Goal: Transaction & Acquisition: Book appointment/travel/reservation

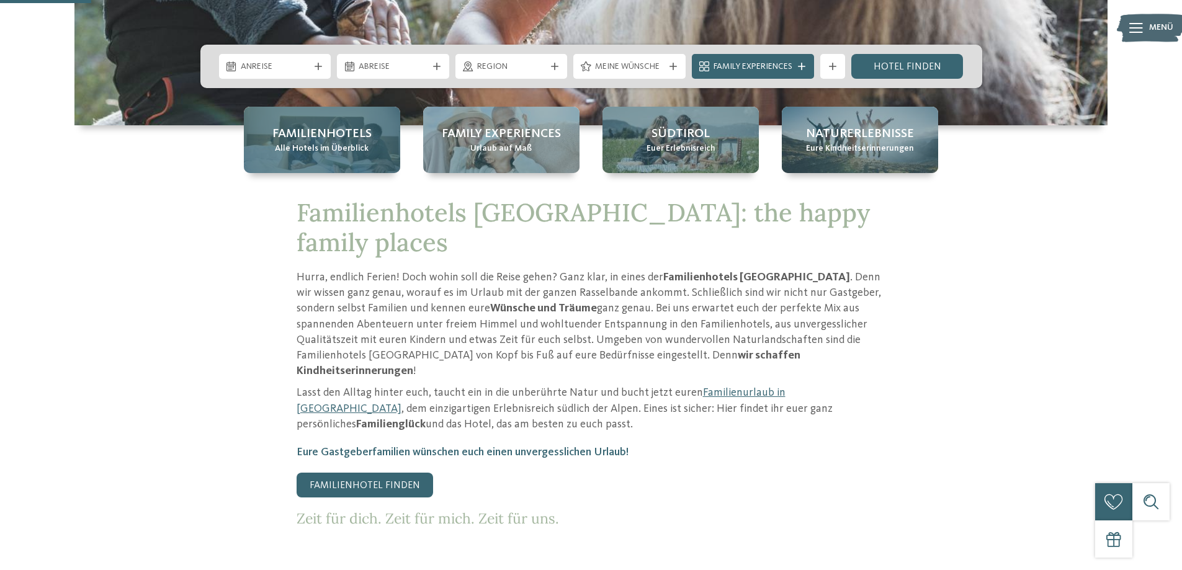
click at [369, 127] on span "Familienhotels" at bounding box center [321, 133] width 99 height 17
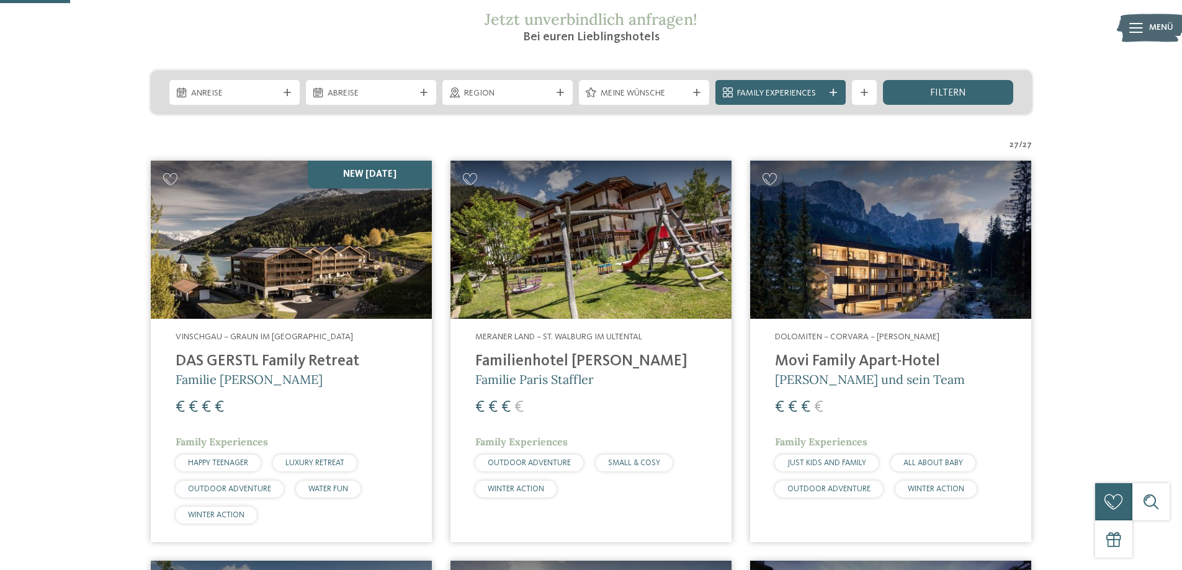
click at [337, 256] on img at bounding box center [291, 240] width 281 height 158
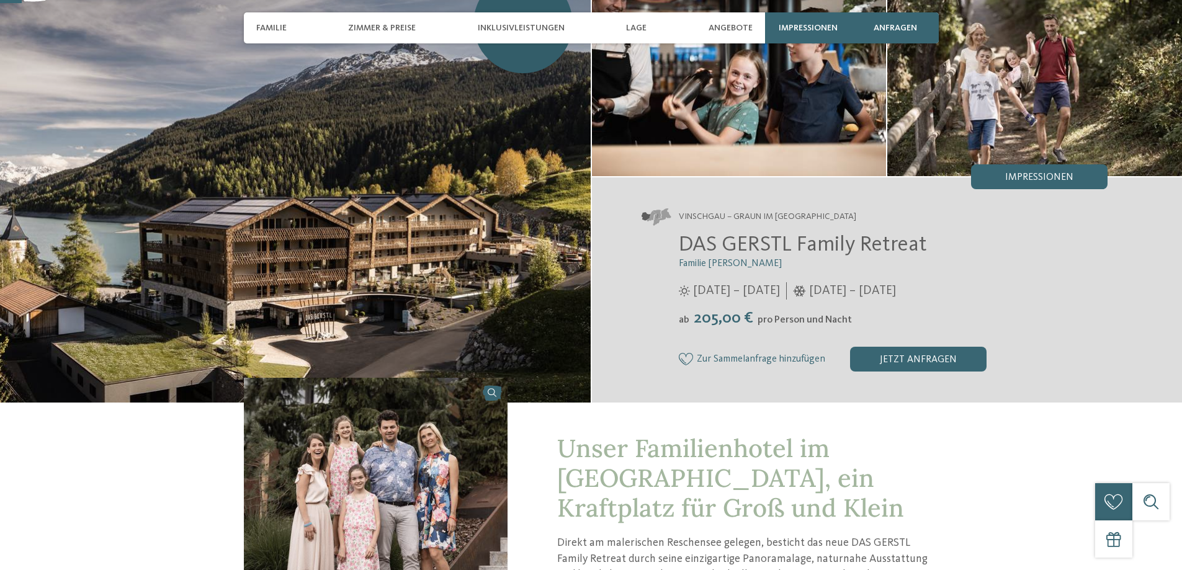
scroll to position [248, 0]
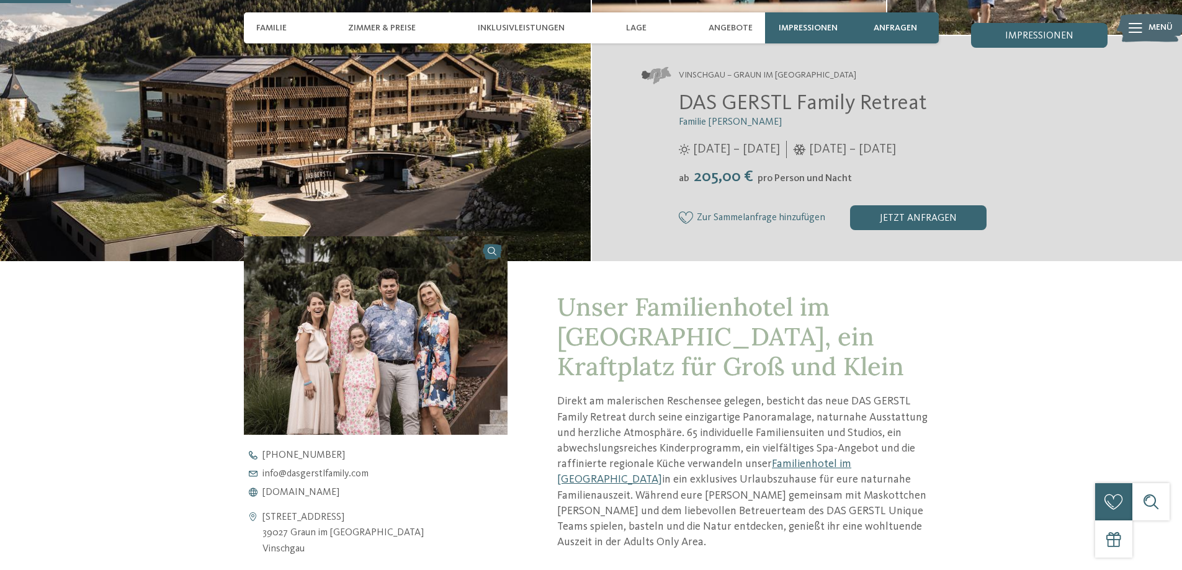
click at [358, 328] on img at bounding box center [376, 335] width 264 height 198
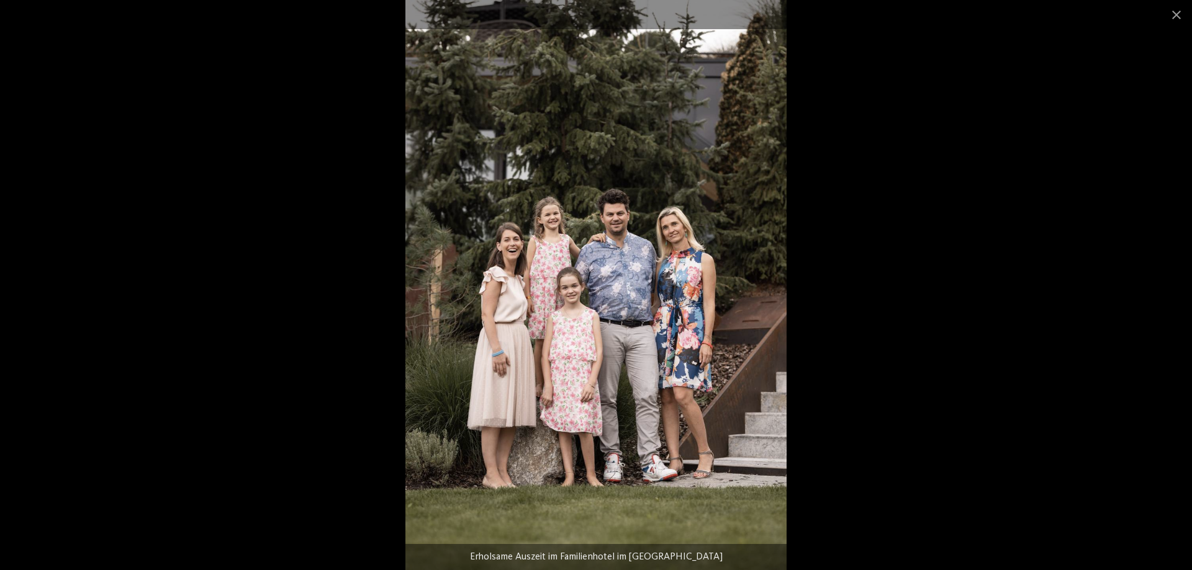
click at [287, 269] on div at bounding box center [596, 285] width 1192 height 570
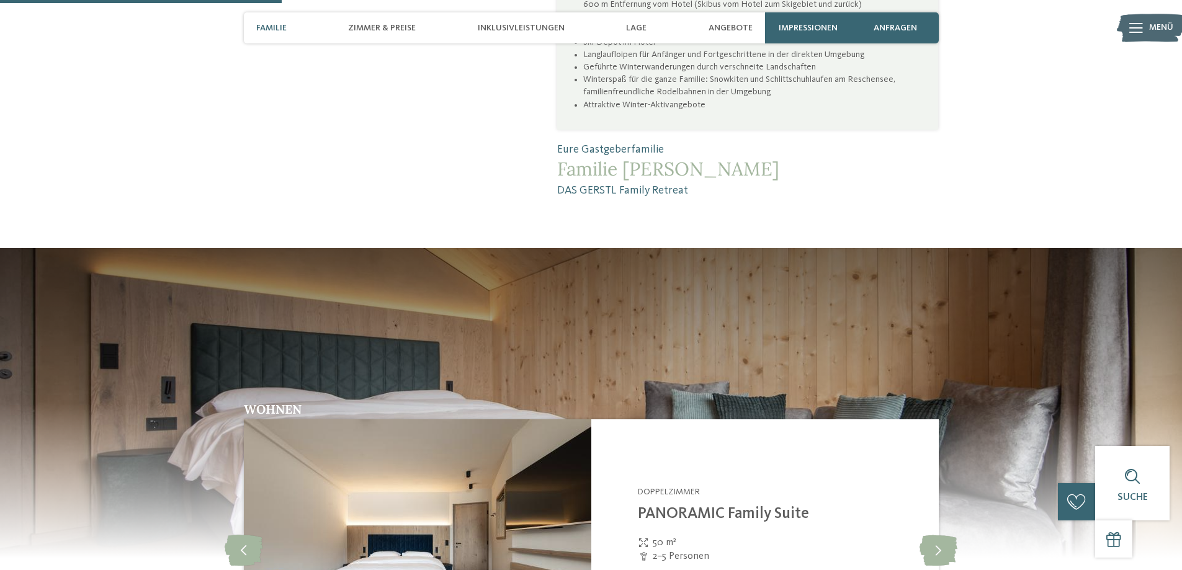
scroll to position [1324, 0]
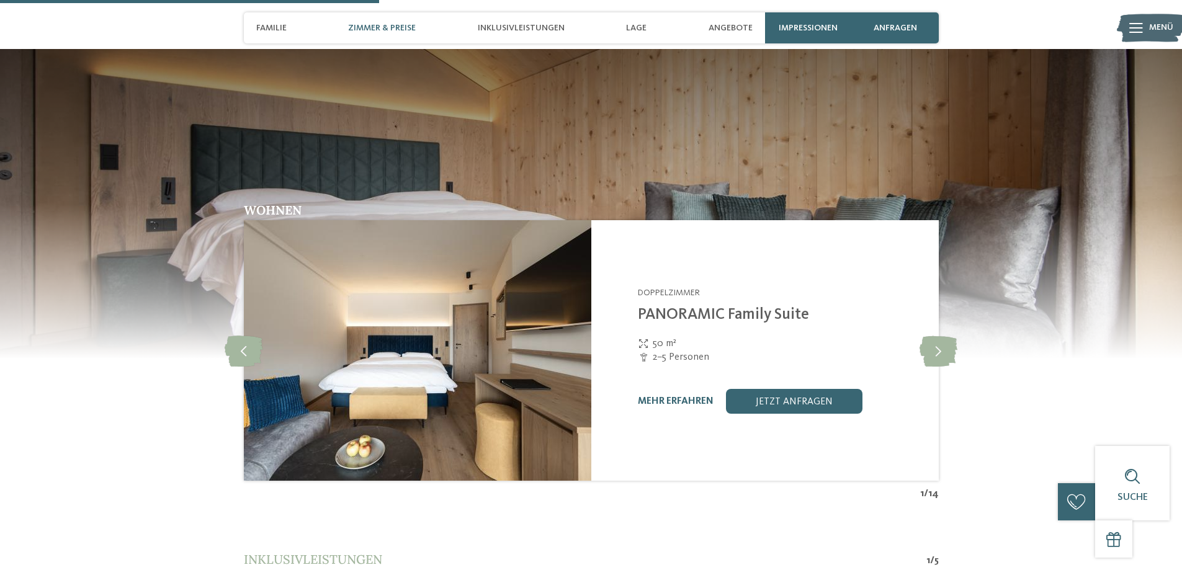
click at [287, 269] on img at bounding box center [418, 350] width 348 height 261
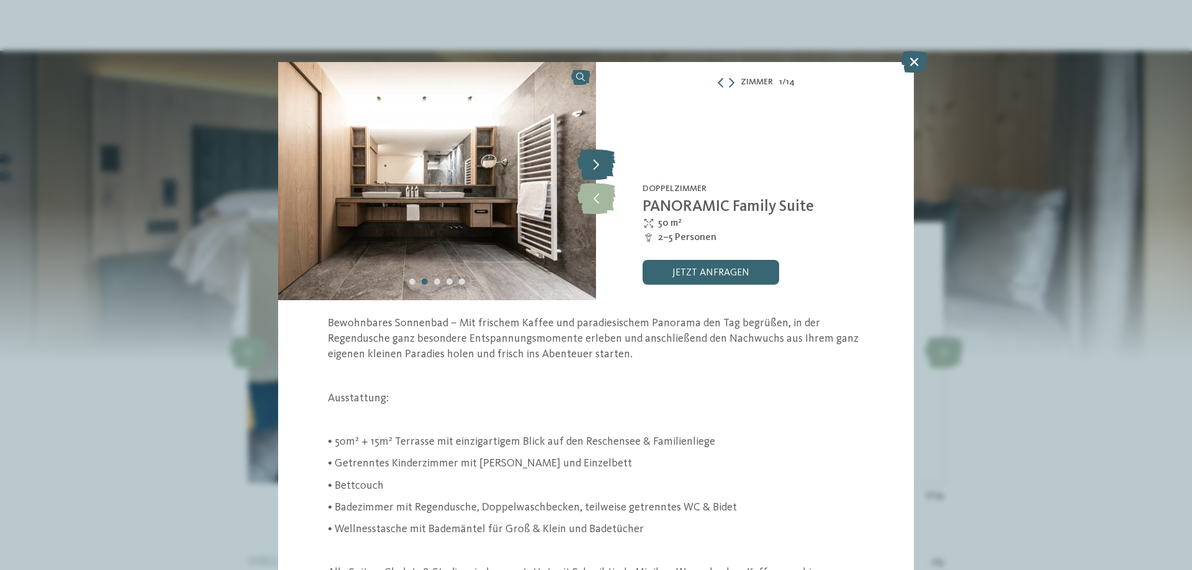
click at [587, 162] on icon at bounding box center [596, 164] width 38 height 31
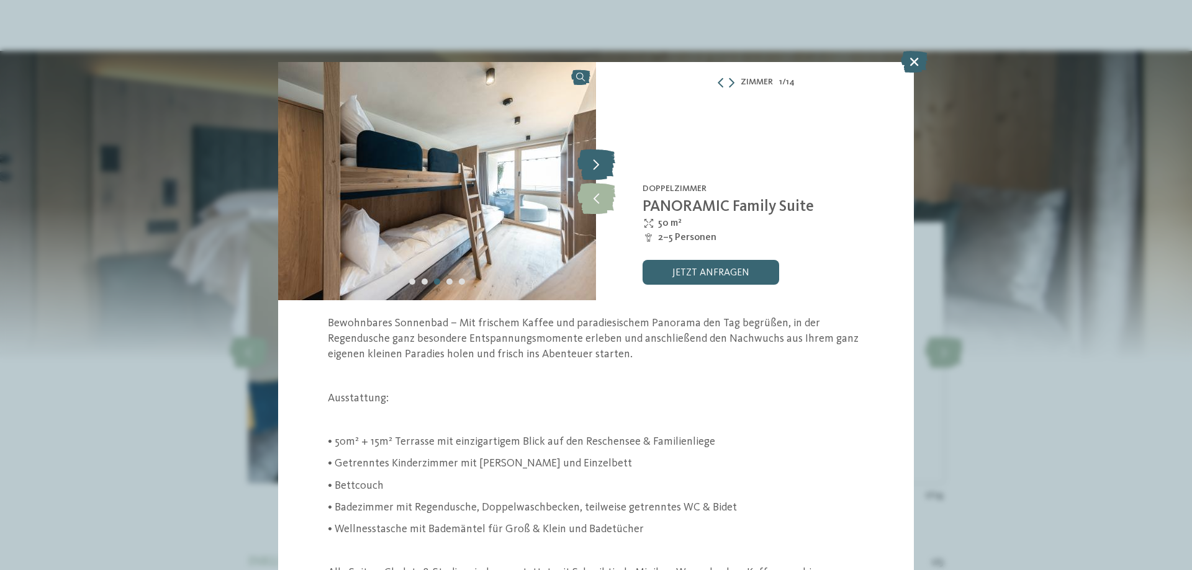
click at [590, 163] on icon at bounding box center [596, 164] width 38 height 31
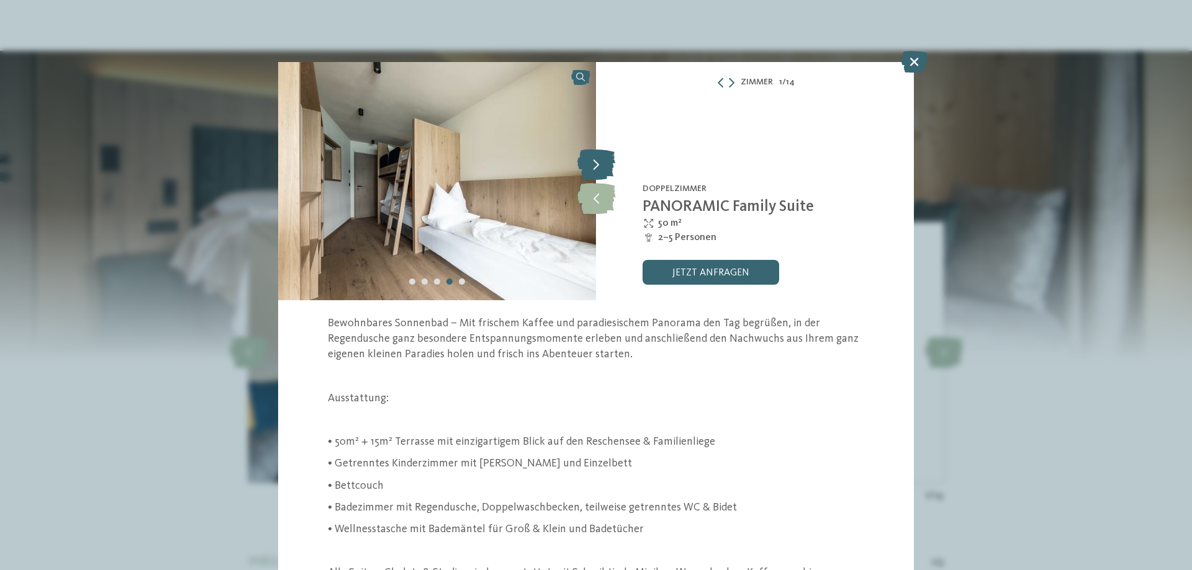
click at [590, 163] on icon at bounding box center [596, 164] width 38 height 31
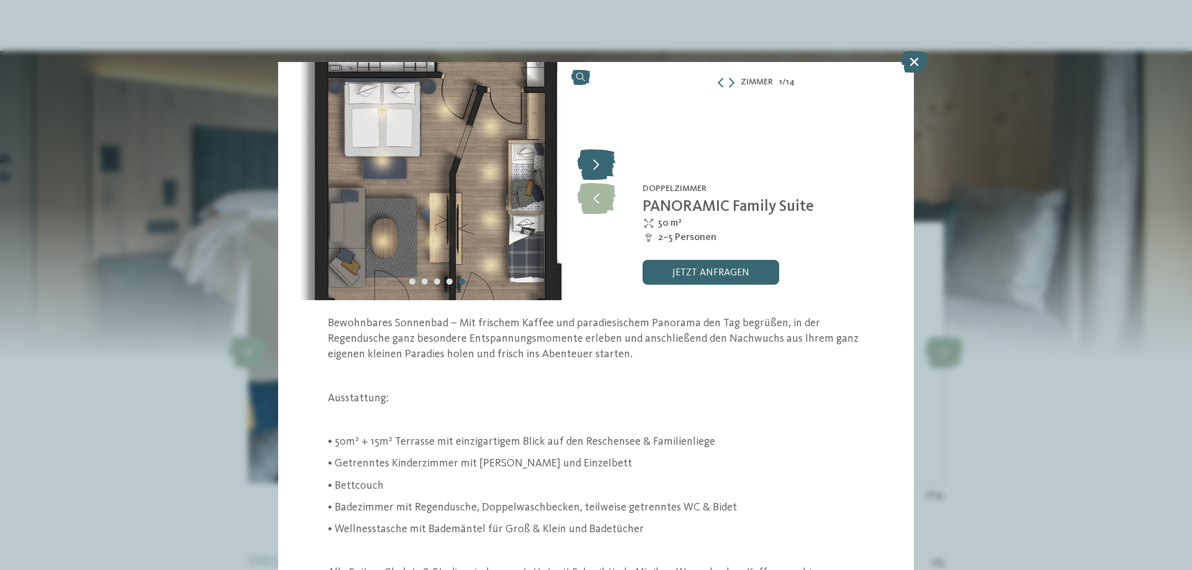
click at [590, 163] on icon at bounding box center [596, 164] width 38 height 31
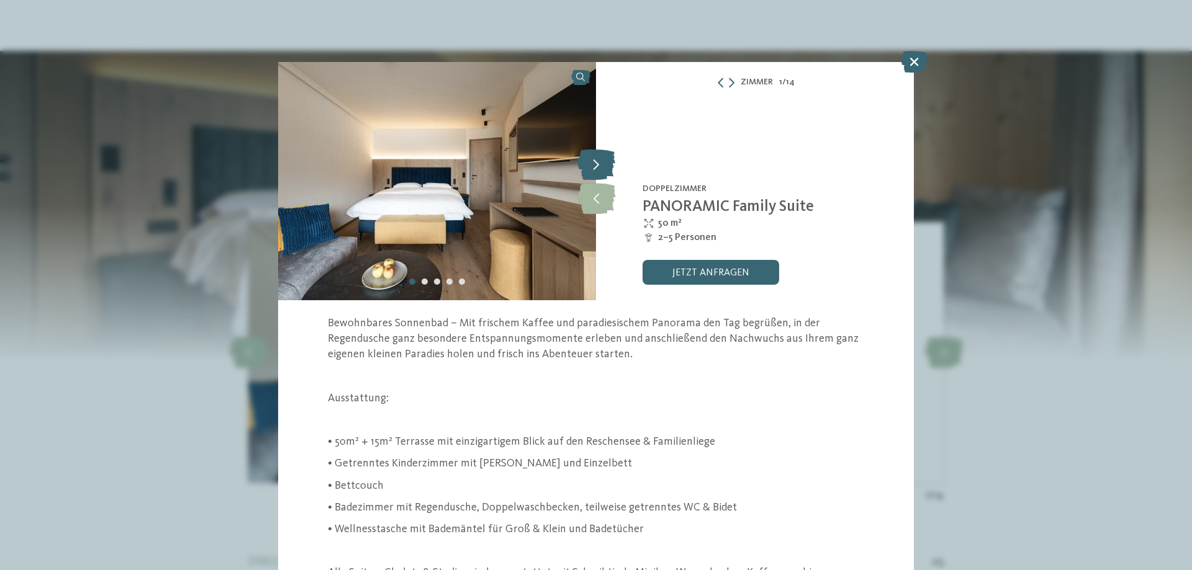
click at [590, 163] on icon at bounding box center [596, 164] width 38 height 31
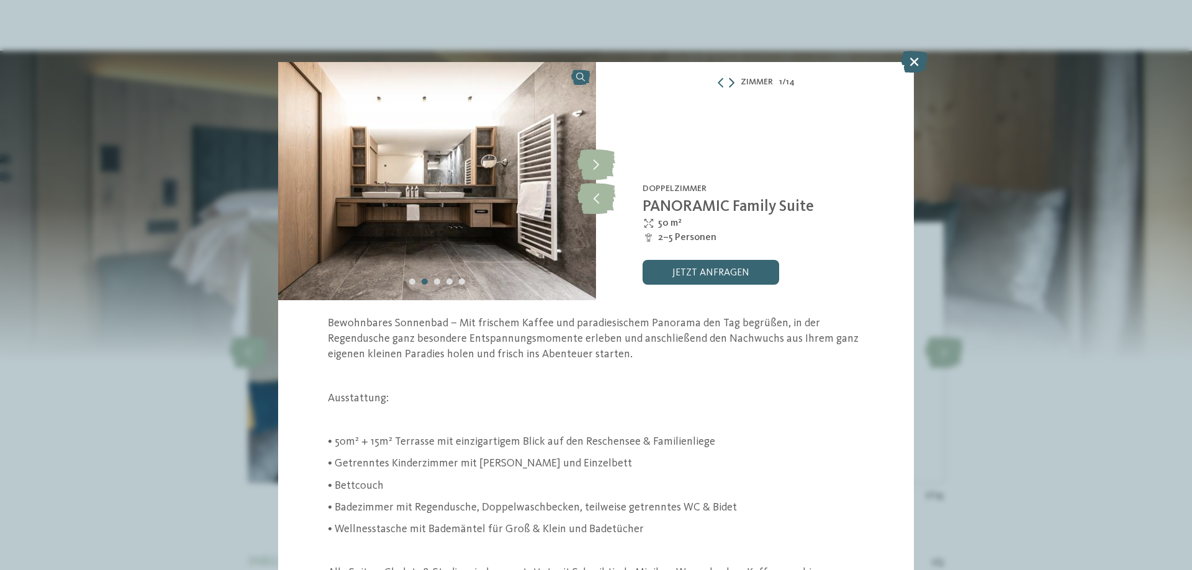
click at [722, 84] on div at bounding box center [725, 83] width 19 height 10
click at [729, 87] on icon at bounding box center [732, 83] width 6 height 10
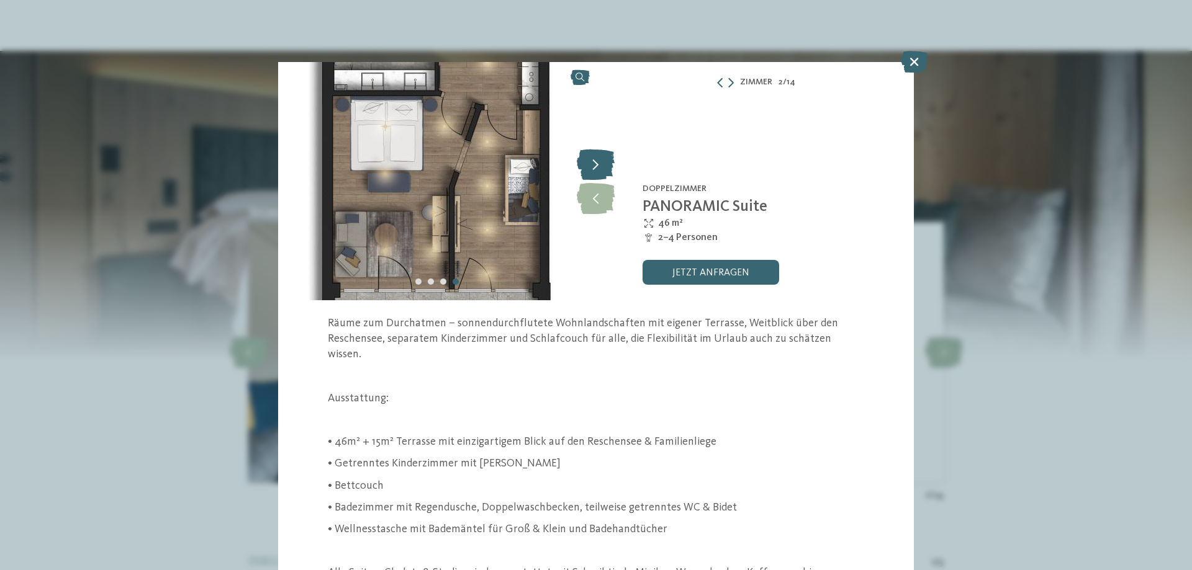
click at [591, 162] on icon at bounding box center [596, 164] width 38 height 31
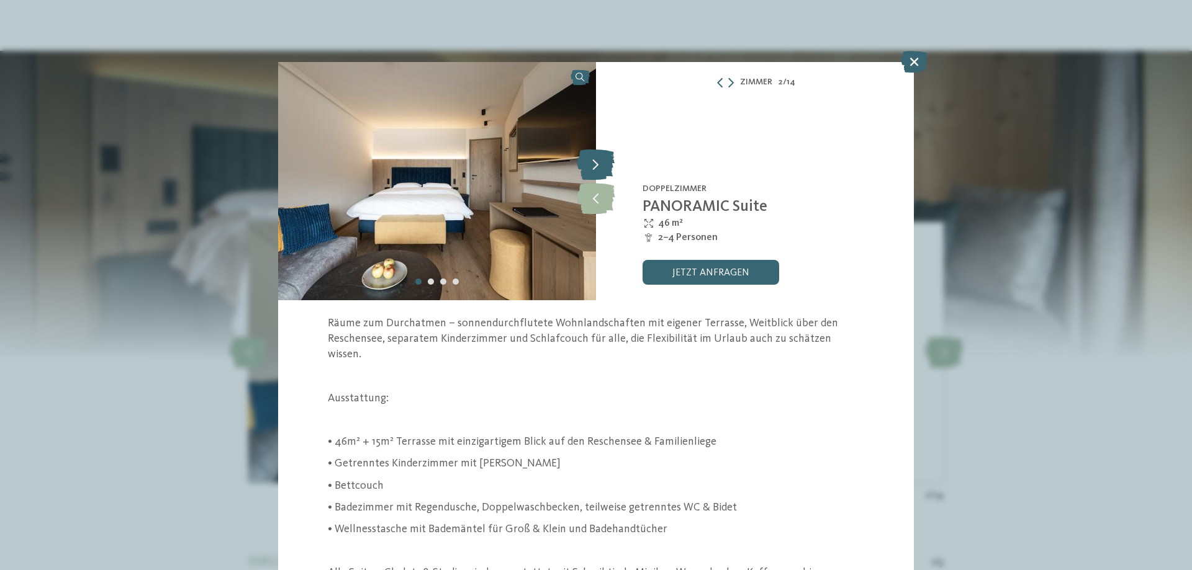
click at [591, 162] on icon at bounding box center [596, 164] width 38 height 31
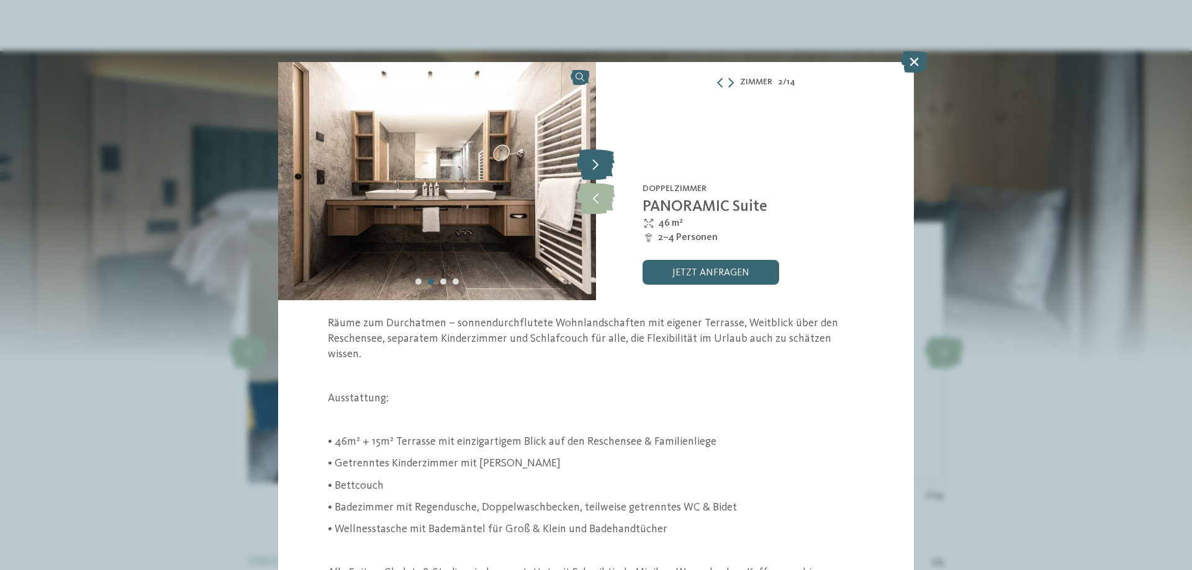
click at [591, 162] on icon at bounding box center [596, 164] width 38 height 31
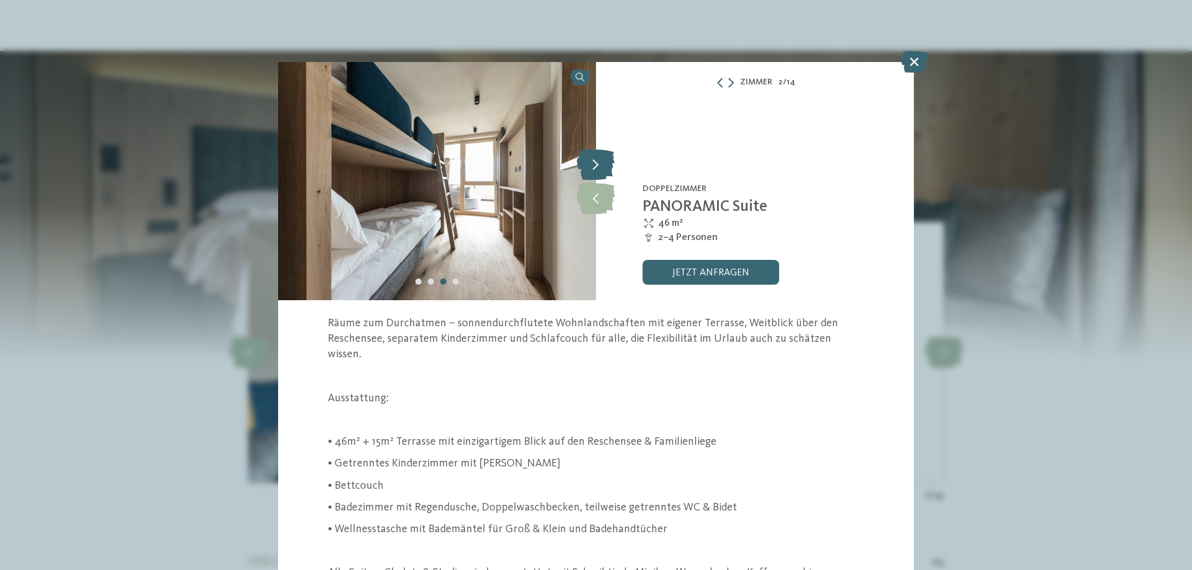
click at [591, 162] on icon at bounding box center [596, 164] width 38 height 31
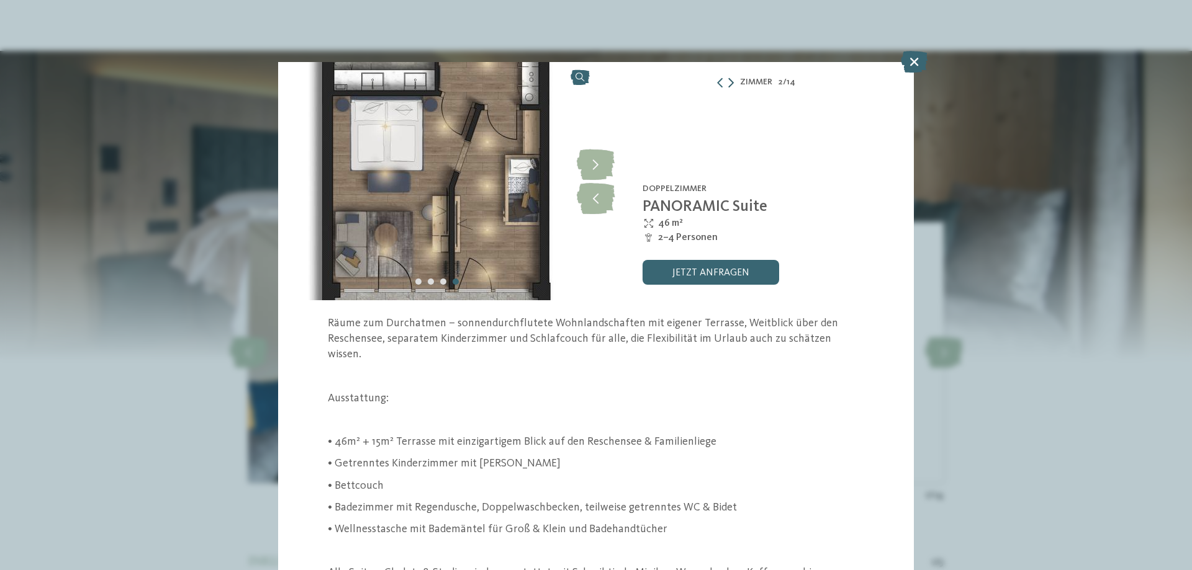
click at [728, 83] on icon at bounding box center [731, 83] width 6 height 10
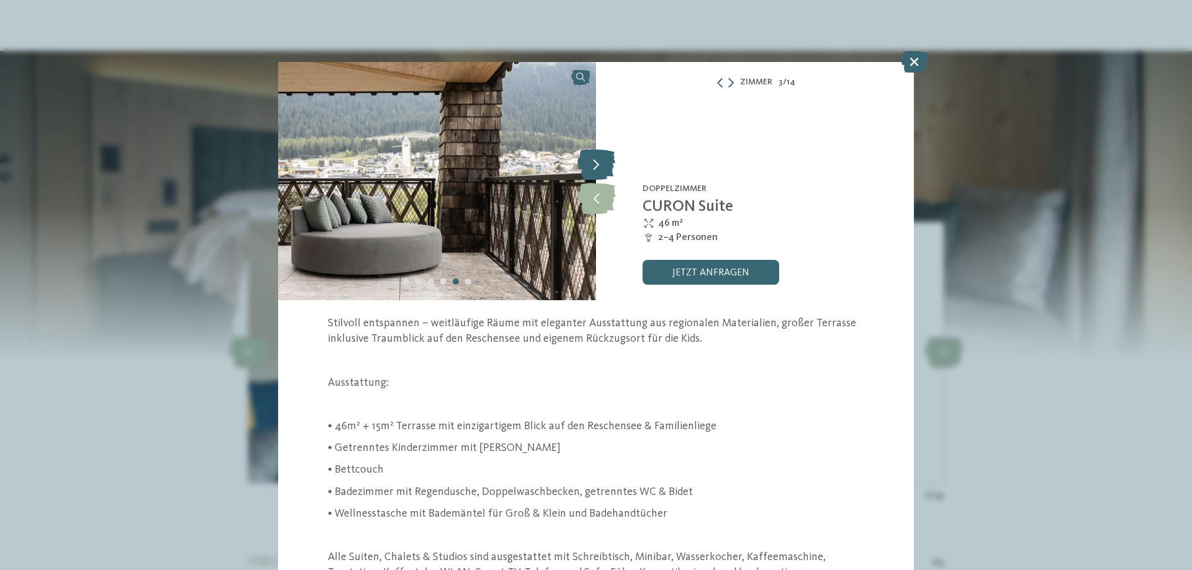
click at [607, 158] on icon at bounding box center [596, 164] width 38 height 31
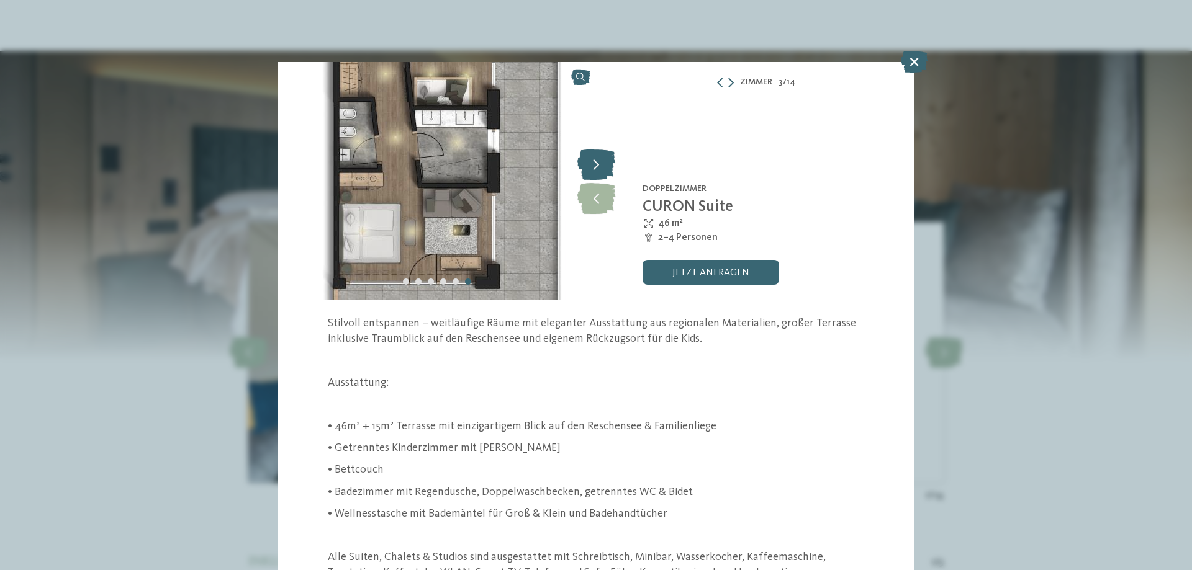
click at [607, 158] on icon at bounding box center [596, 164] width 38 height 31
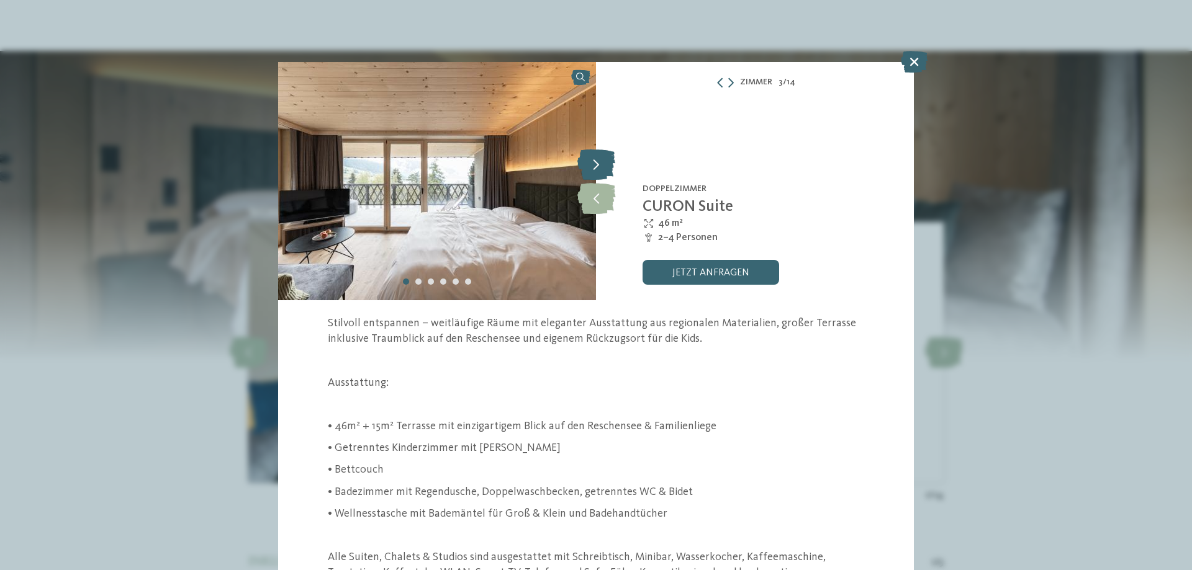
click at [607, 158] on icon at bounding box center [596, 164] width 38 height 31
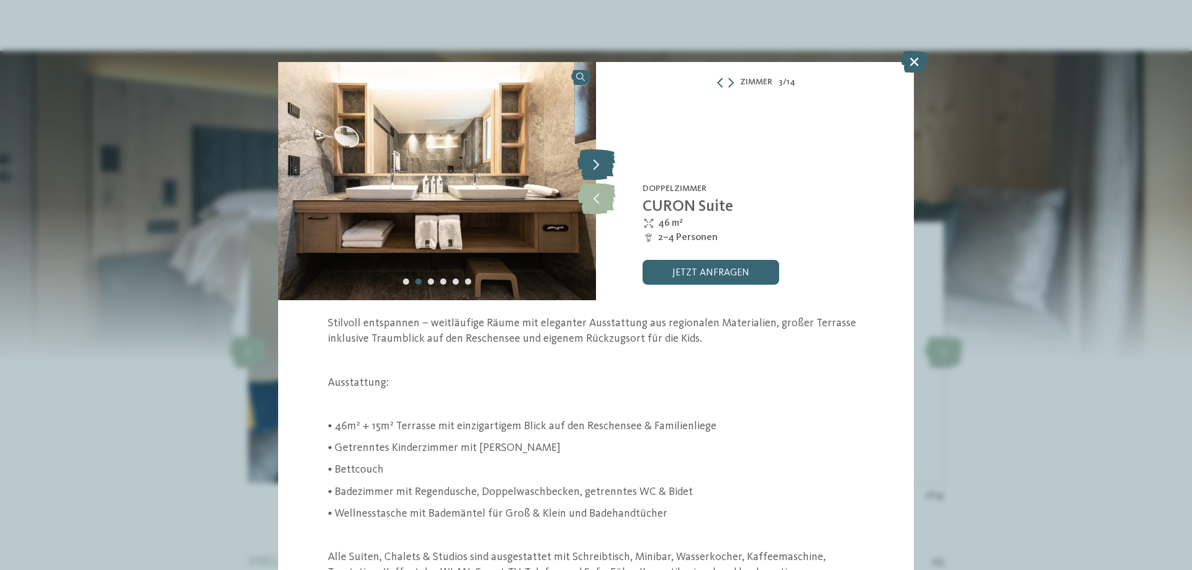
click at [607, 158] on icon at bounding box center [596, 164] width 38 height 31
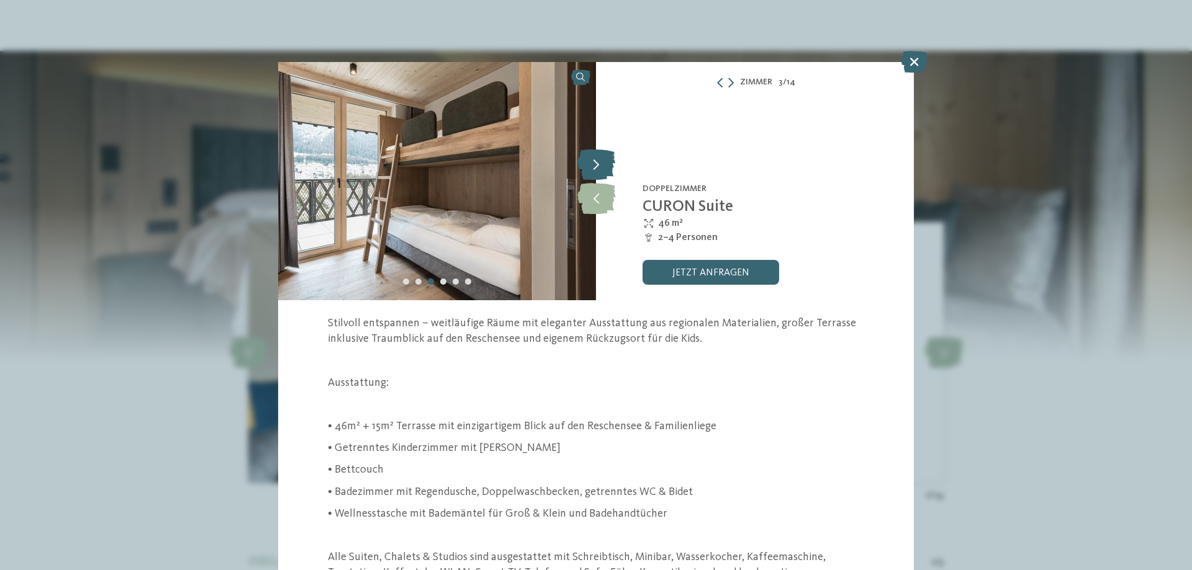
click at [607, 158] on icon at bounding box center [596, 164] width 38 height 31
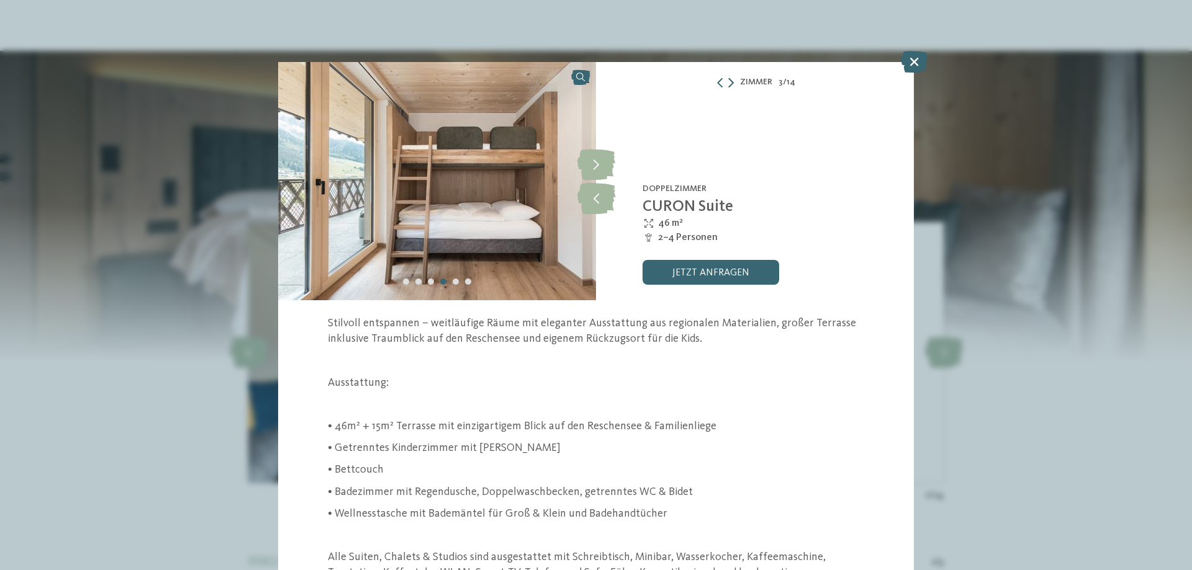
click at [728, 86] on icon at bounding box center [731, 83] width 6 height 10
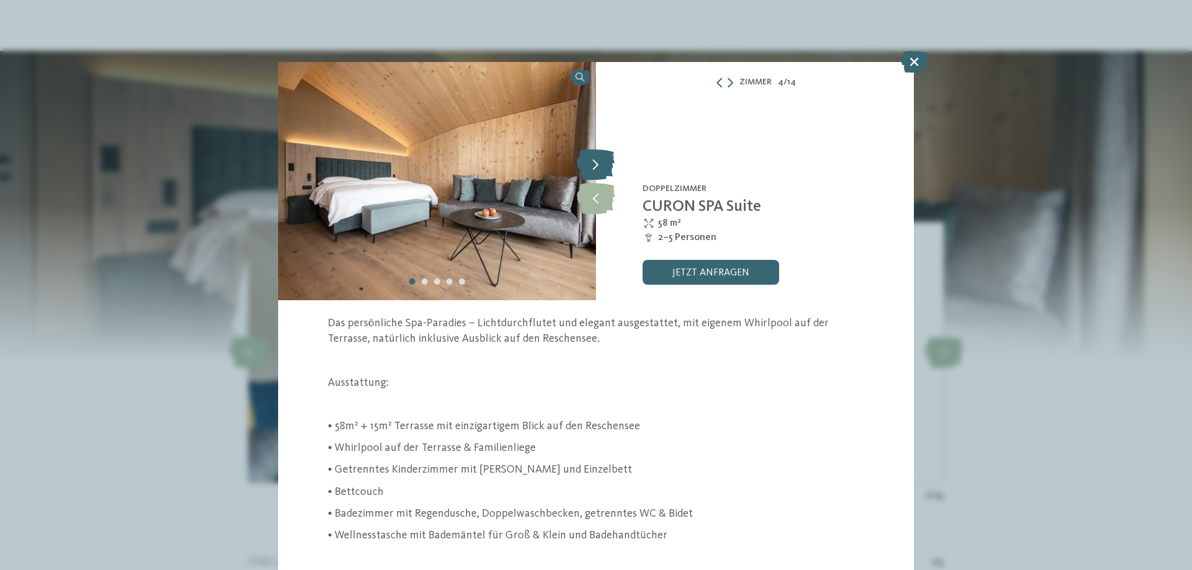
click at [597, 153] on icon at bounding box center [596, 164] width 38 height 31
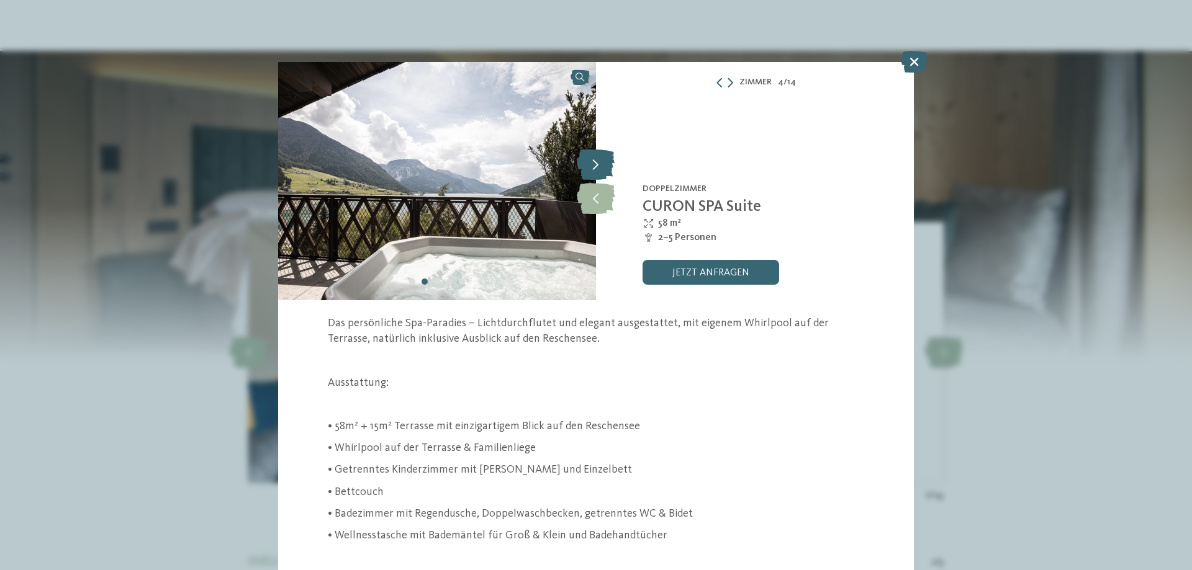
click at [604, 163] on icon at bounding box center [596, 164] width 38 height 31
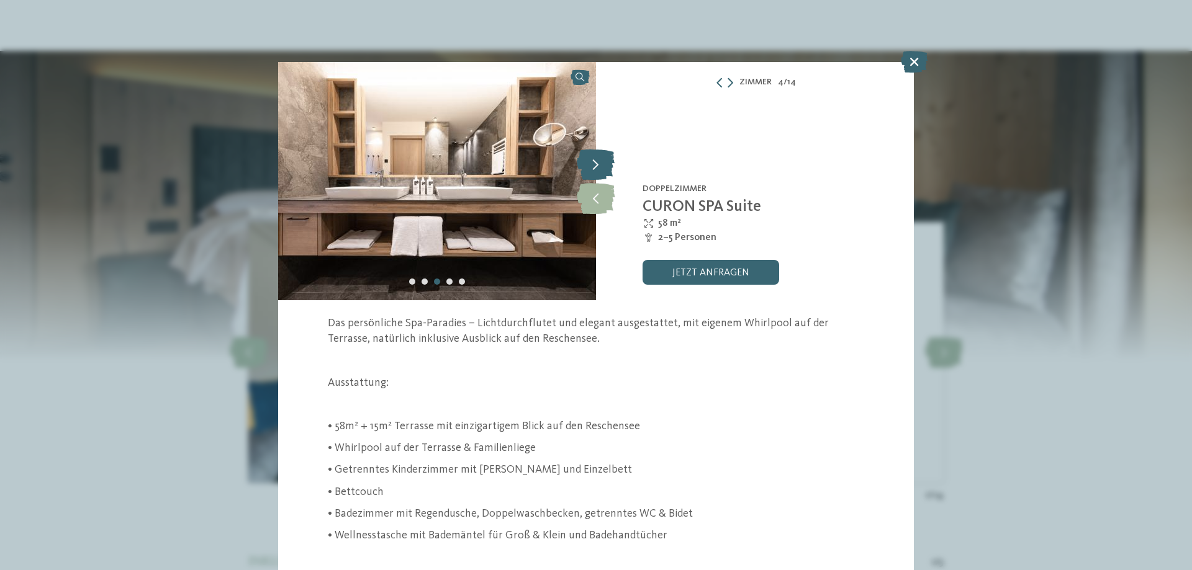
click at [603, 162] on icon at bounding box center [596, 164] width 38 height 31
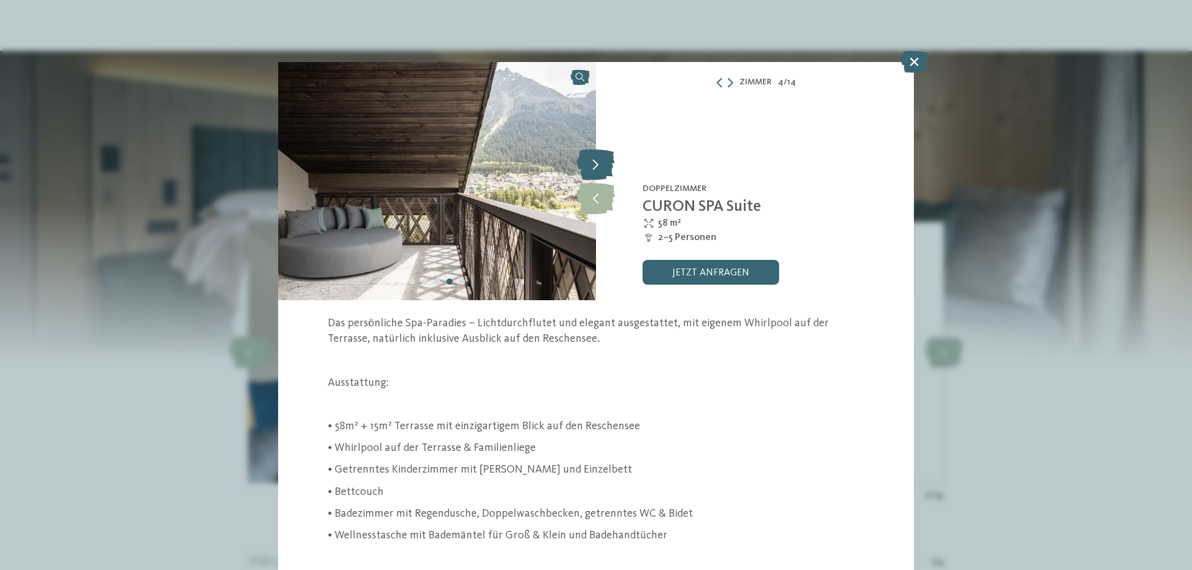
click at [603, 162] on icon at bounding box center [596, 164] width 38 height 31
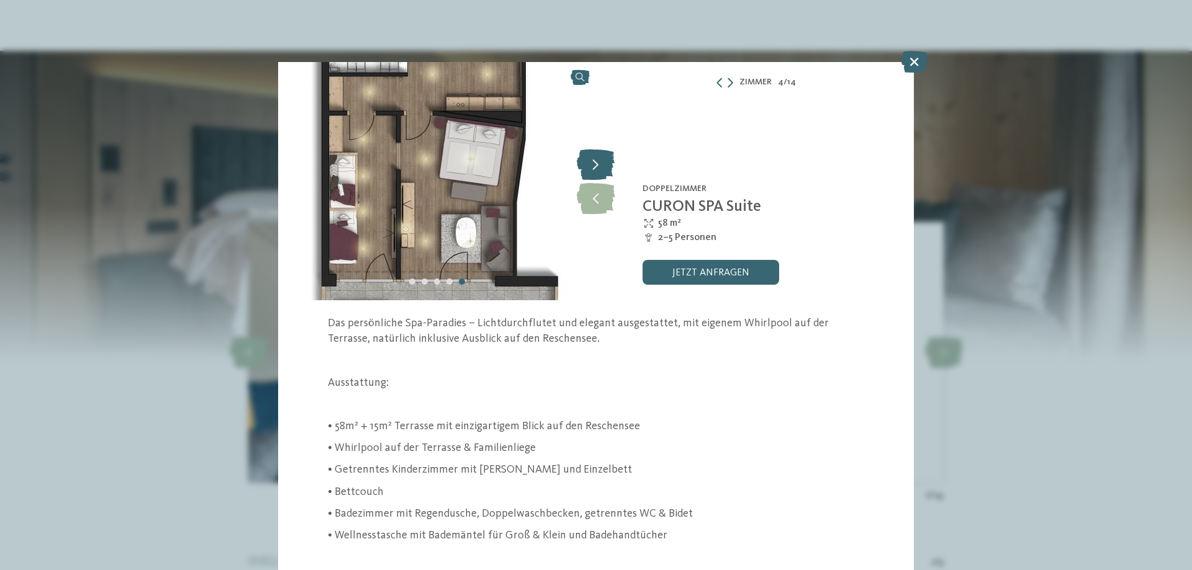
click at [603, 162] on icon at bounding box center [596, 164] width 38 height 31
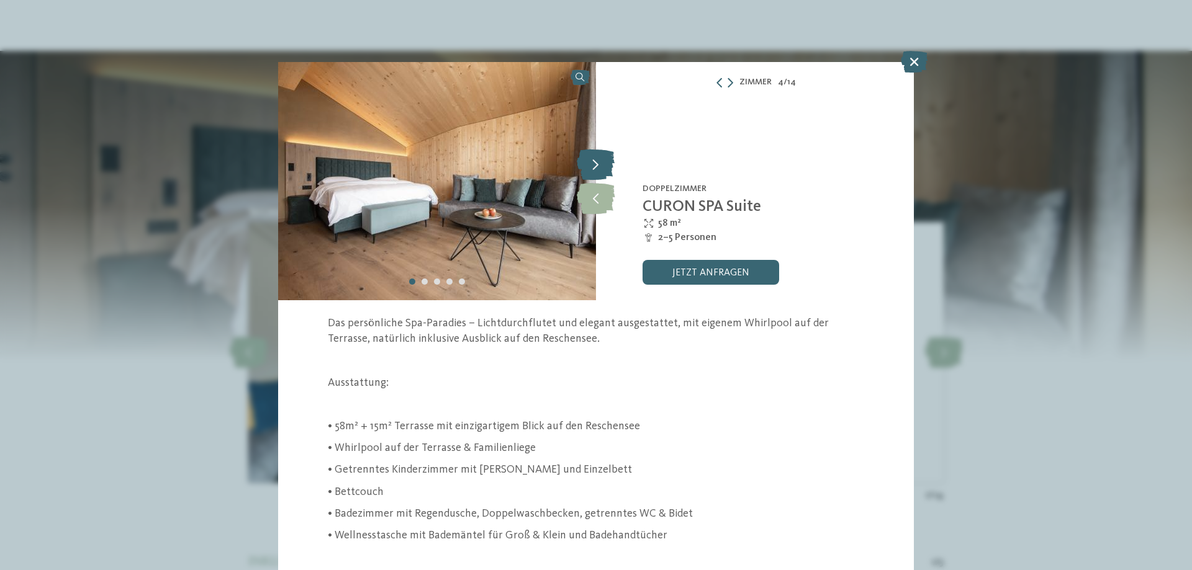
click at [603, 162] on icon at bounding box center [596, 164] width 38 height 31
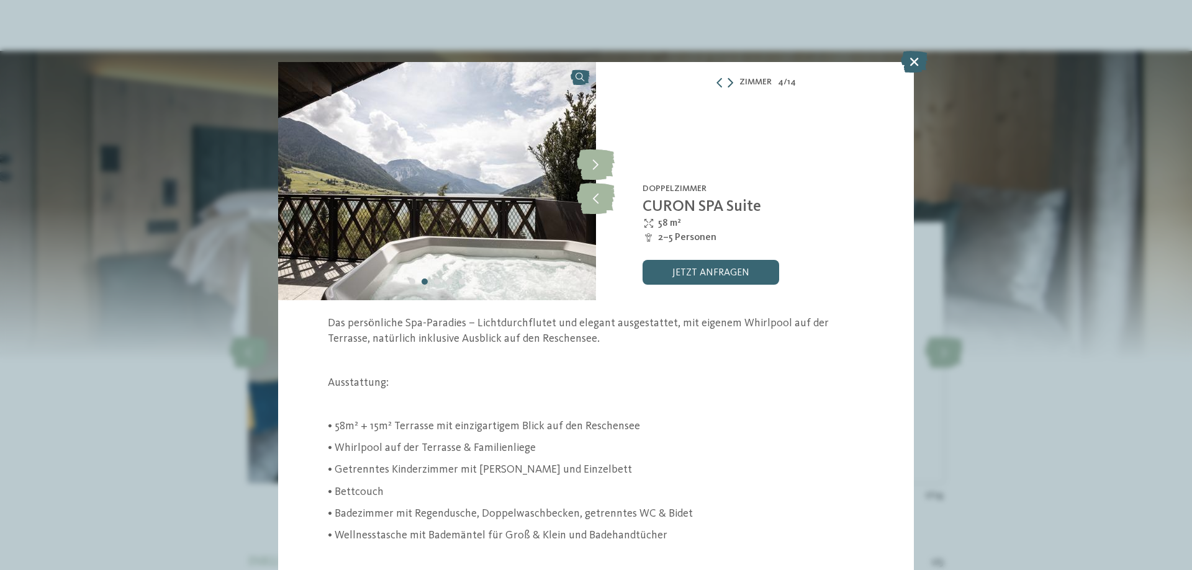
click at [727, 83] on icon at bounding box center [730, 83] width 6 height 10
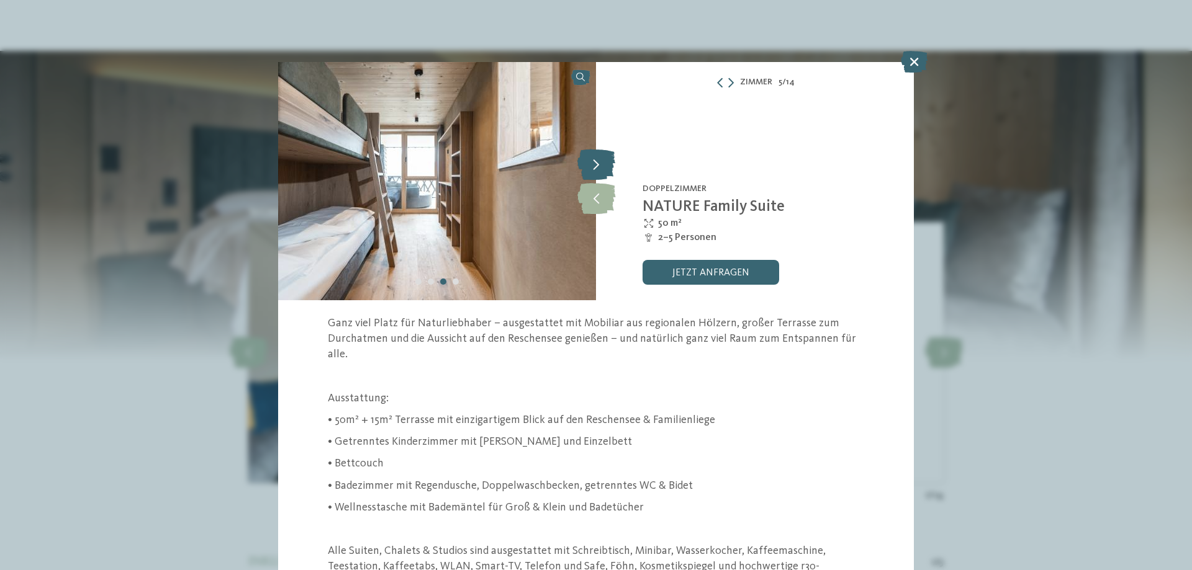
click at [590, 166] on icon at bounding box center [596, 164] width 38 height 31
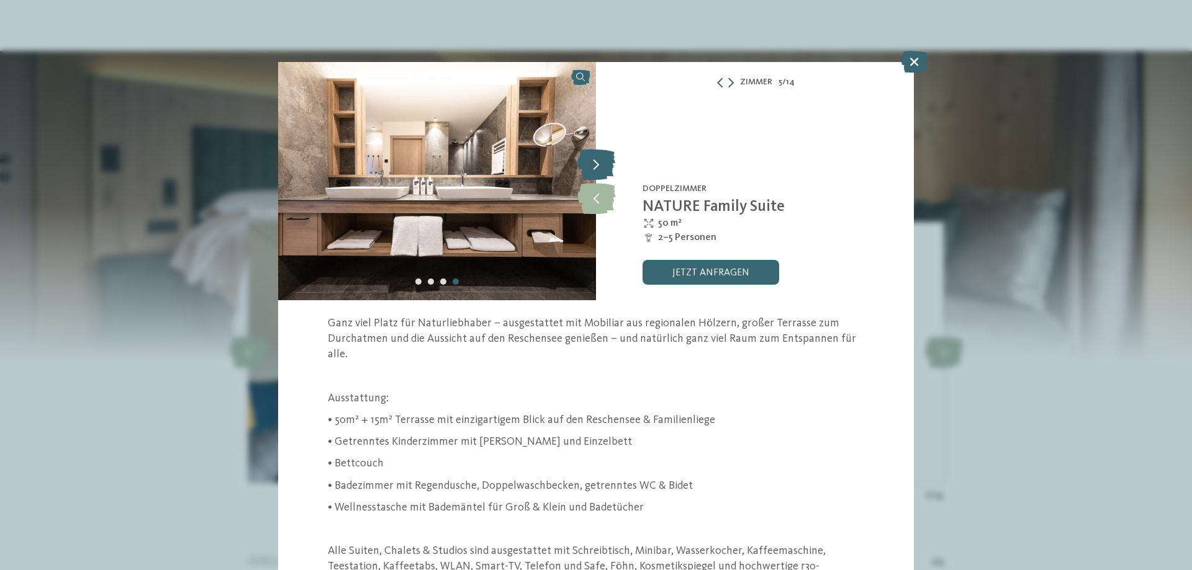
click at [590, 166] on icon at bounding box center [596, 164] width 38 height 31
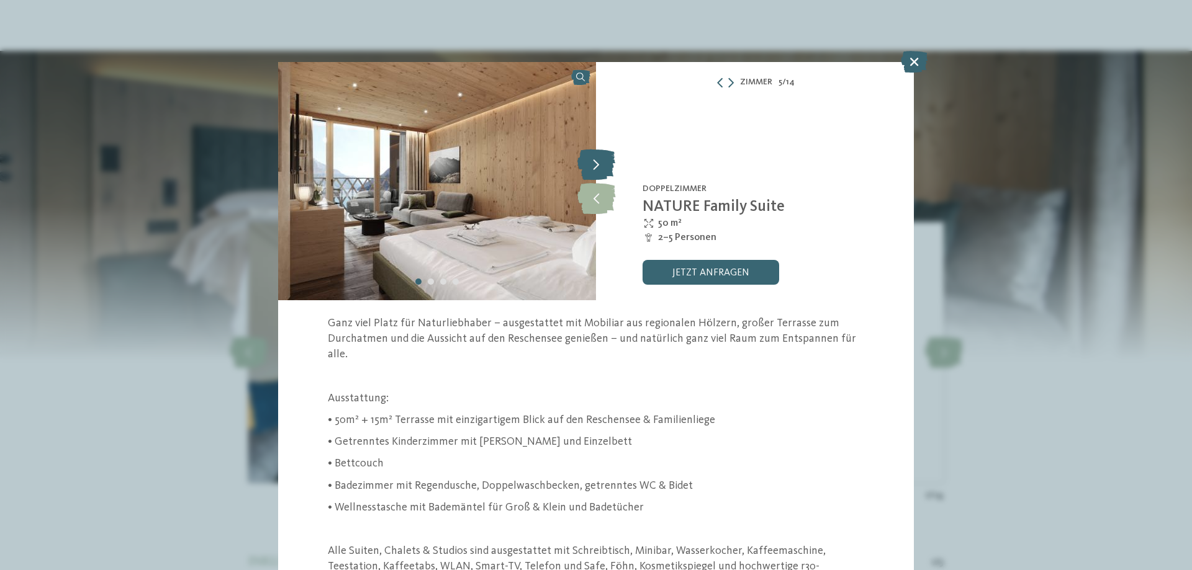
click at [590, 166] on icon at bounding box center [596, 164] width 38 height 31
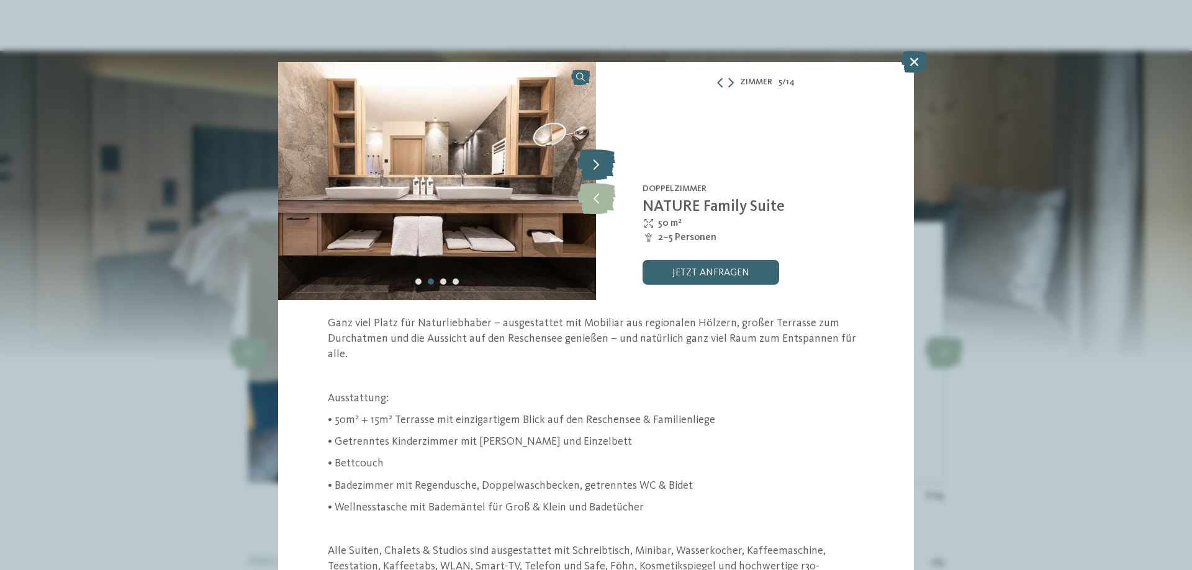
click at [590, 166] on icon at bounding box center [596, 164] width 38 height 31
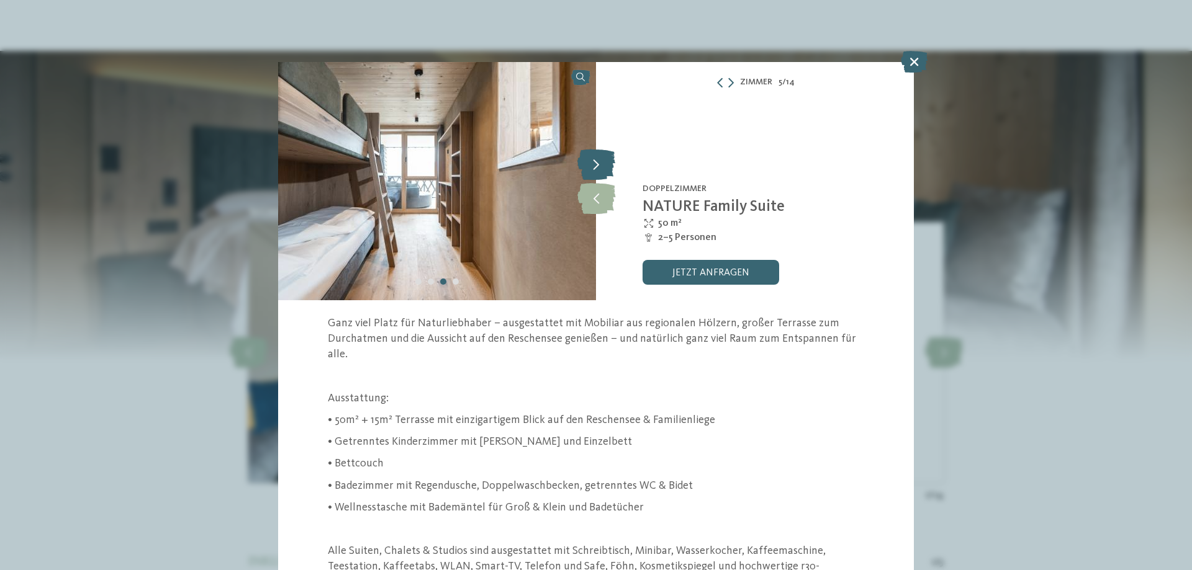
click at [592, 166] on icon at bounding box center [596, 164] width 38 height 31
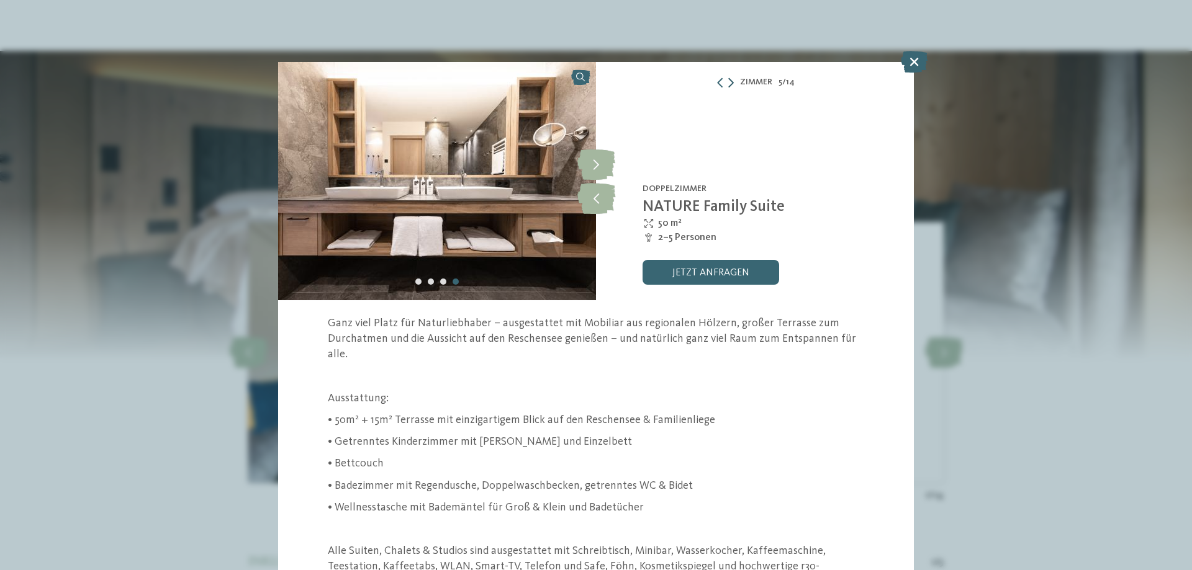
click at [728, 79] on icon at bounding box center [731, 83] width 6 height 10
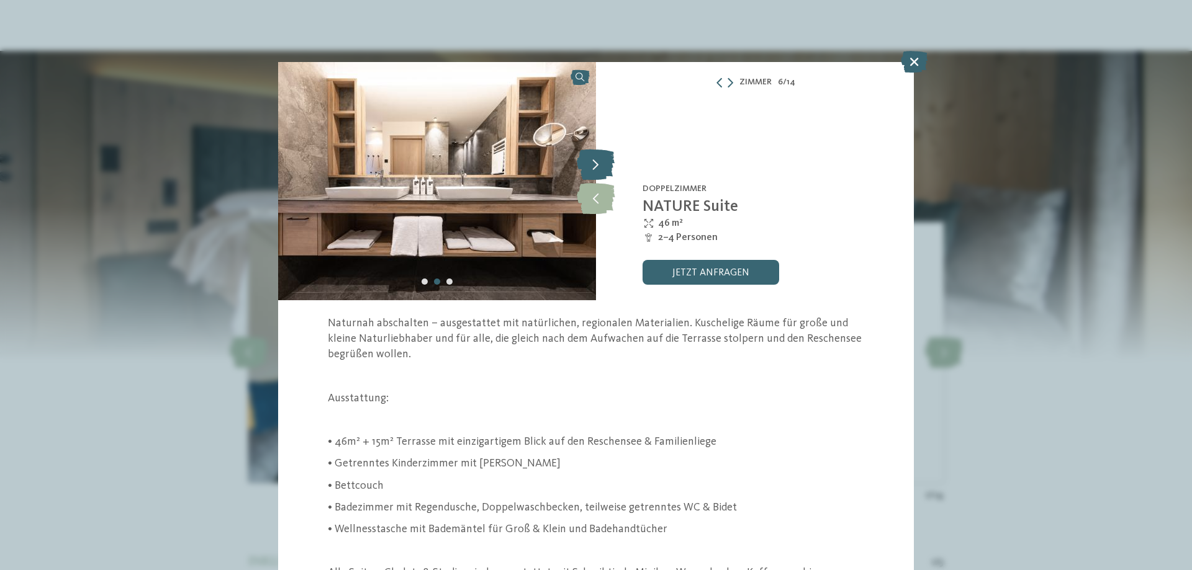
click at [602, 159] on icon at bounding box center [596, 164] width 38 height 31
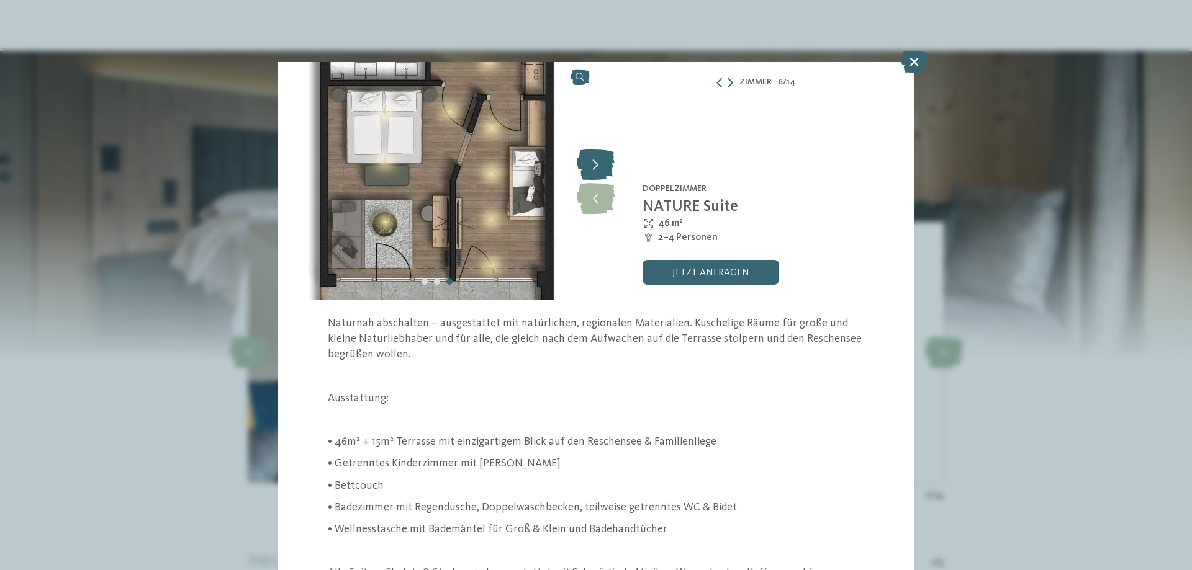
click at [602, 159] on icon at bounding box center [596, 164] width 38 height 31
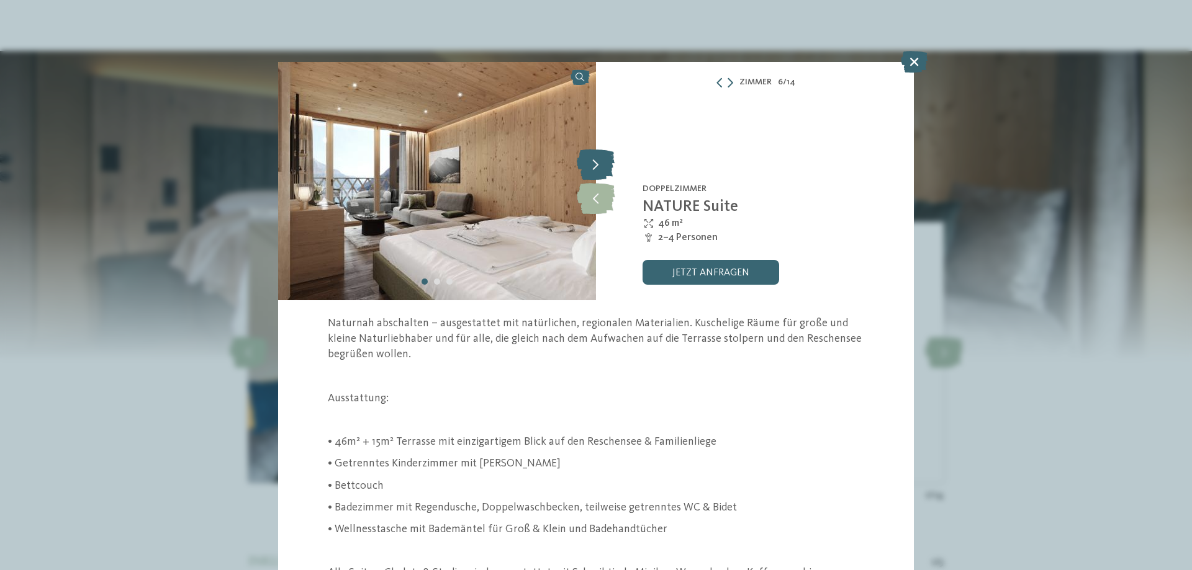
click at [602, 159] on icon at bounding box center [596, 164] width 38 height 31
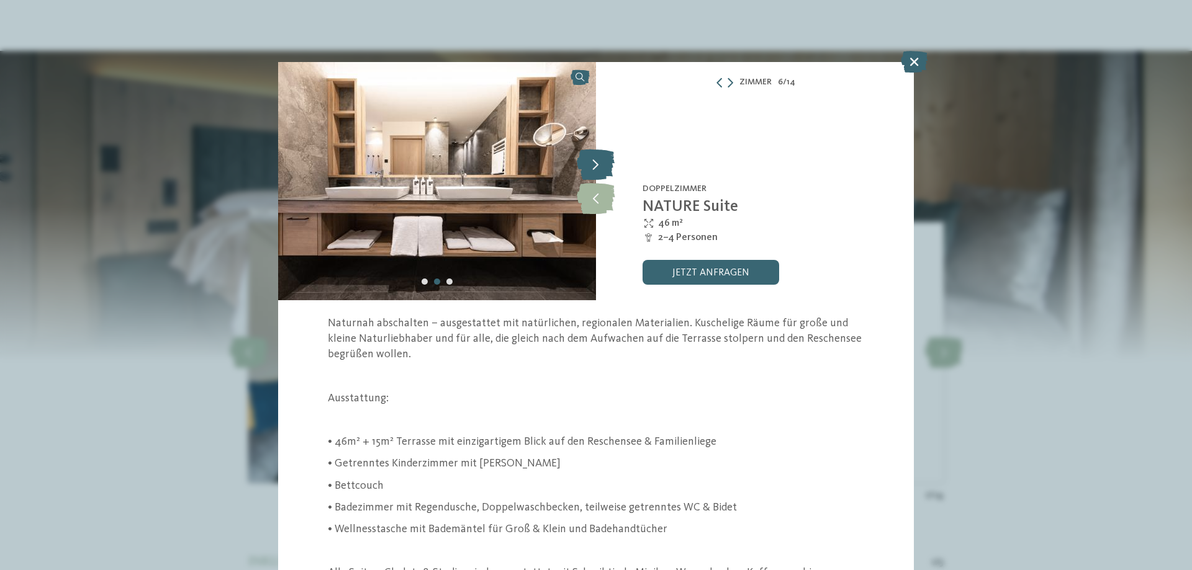
click at [602, 159] on icon at bounding box center [596, 164] width 38 height 31
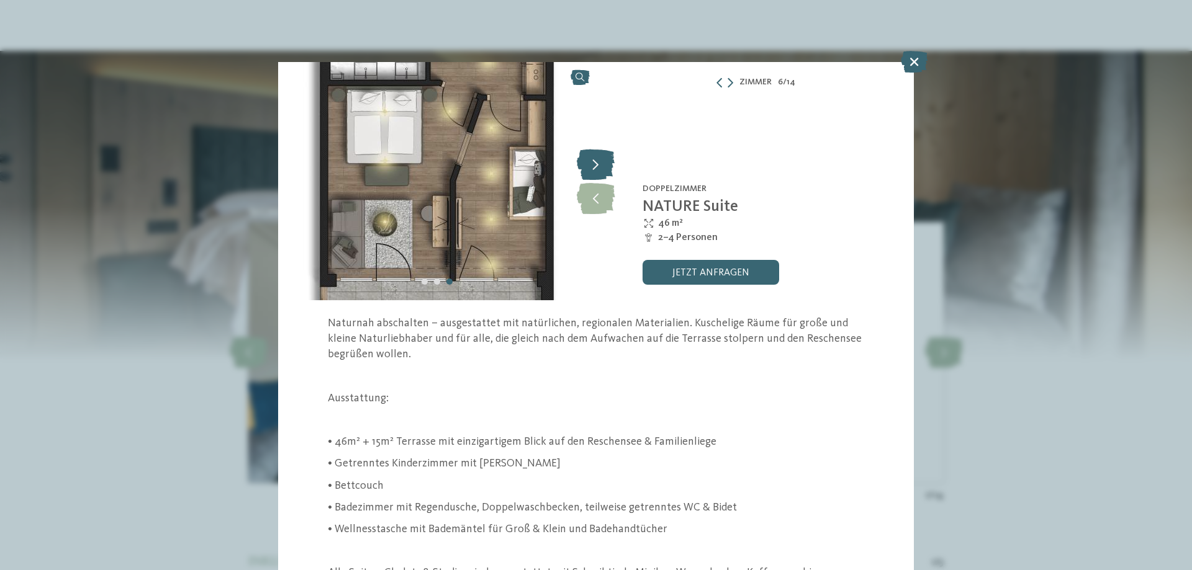
click at [602, 158] on icon at bounding box center [596, 164] width 38 height 31
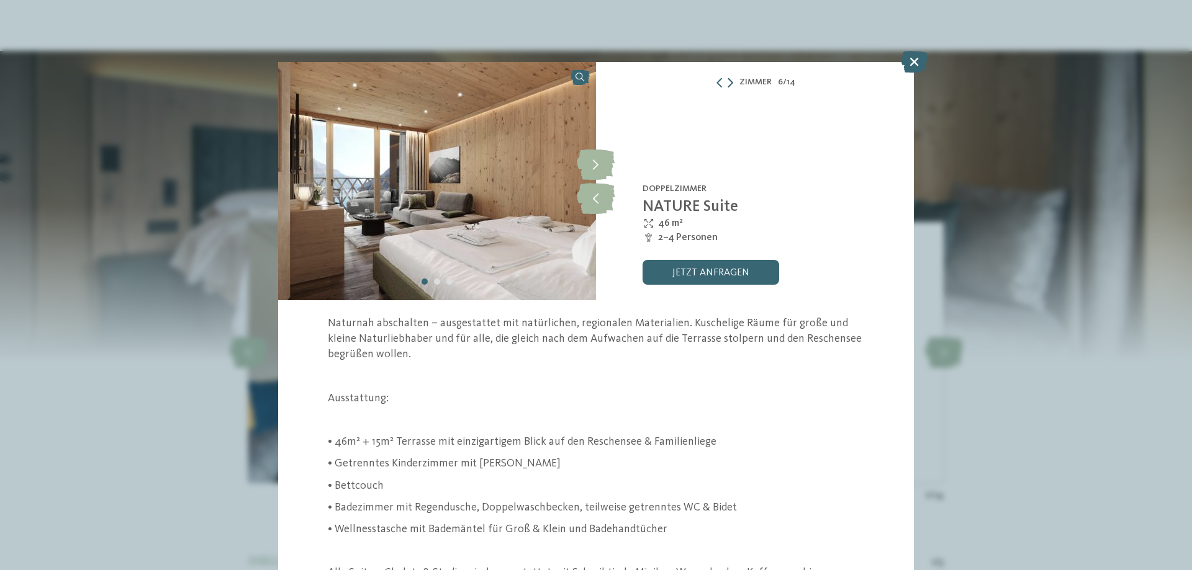
click at [727, 82] on icon at bounding box center [730, 83] width 6 height 10
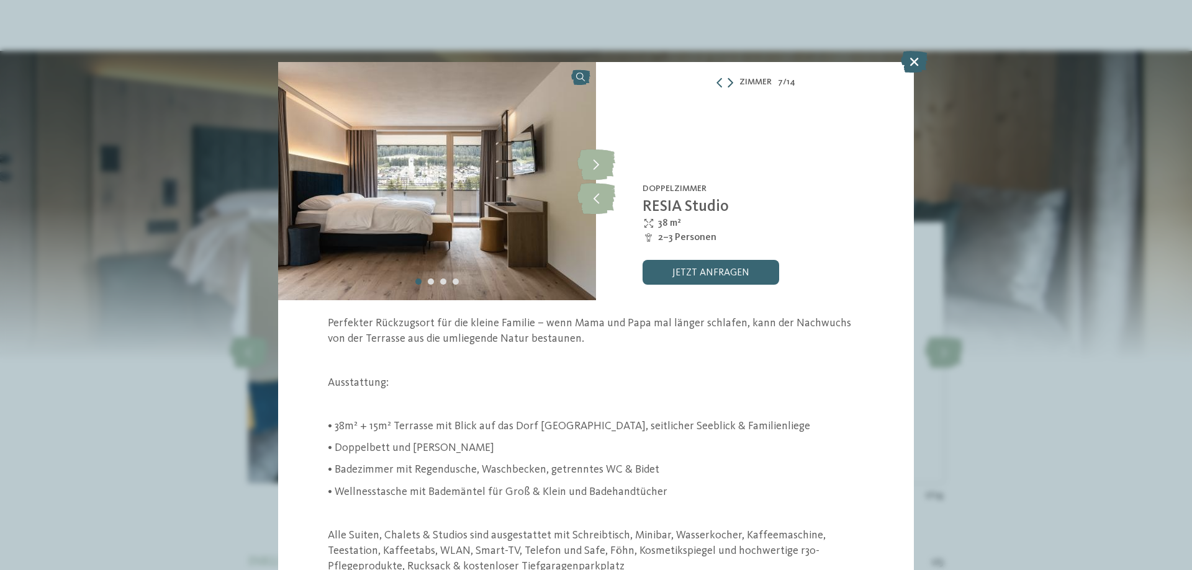
click at [728, 85] on icon at bounding box center [730, 83] width 6 height 10
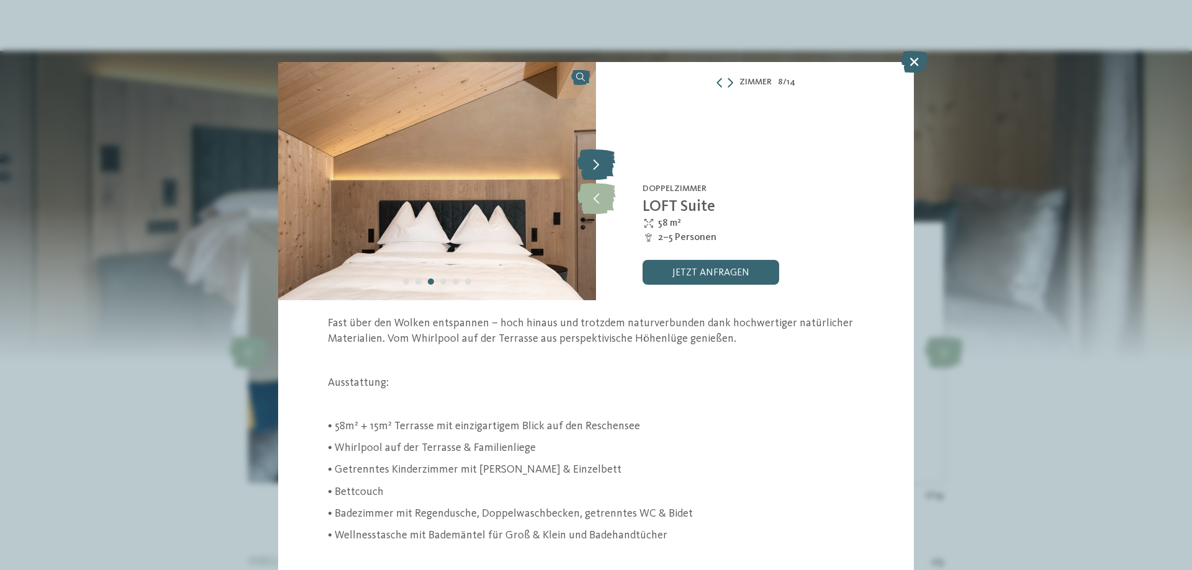
click at [595, 155] on icon at bounding box center [596, 164] width 38 height 31
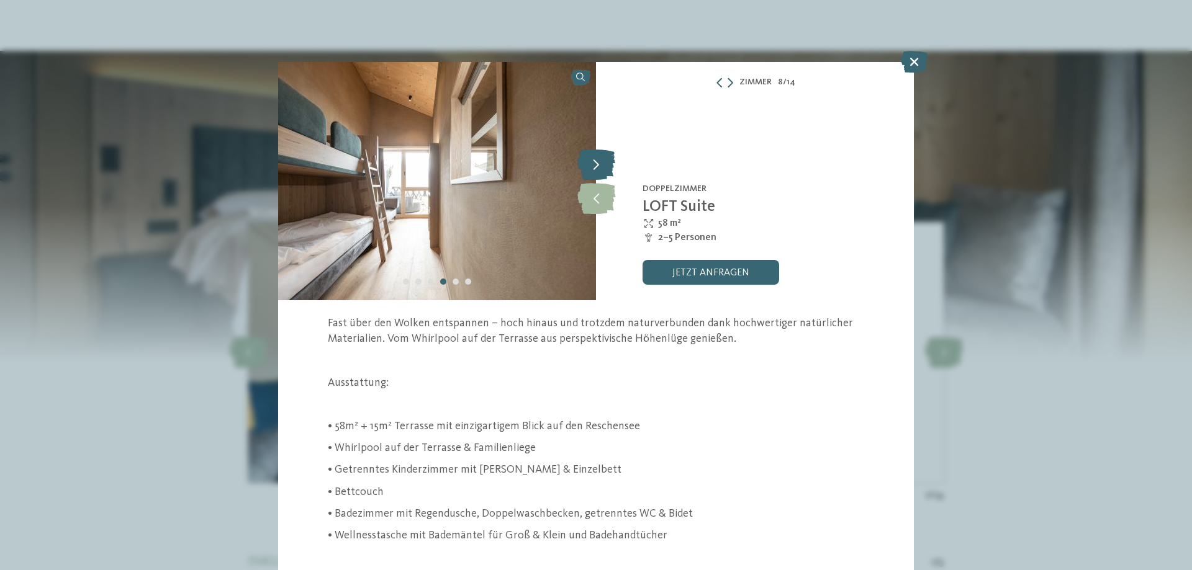
click at [595, 155] on icon at bounding box center [596, 164] width 38 height 31
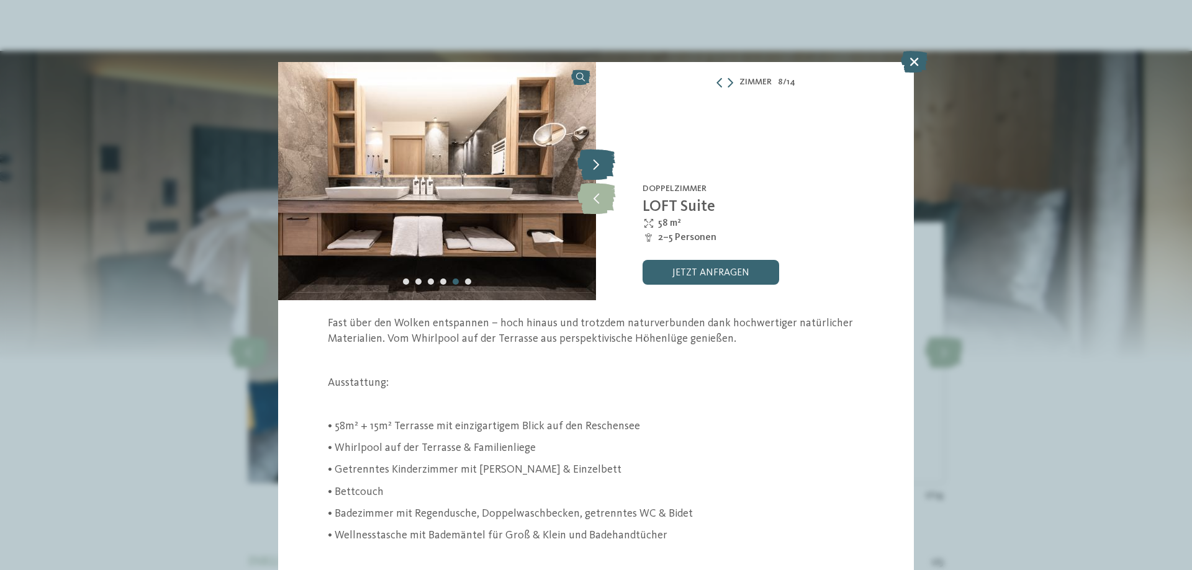
click at [595, 155] on icon at bounding box center [596, 164] width 38 height 31
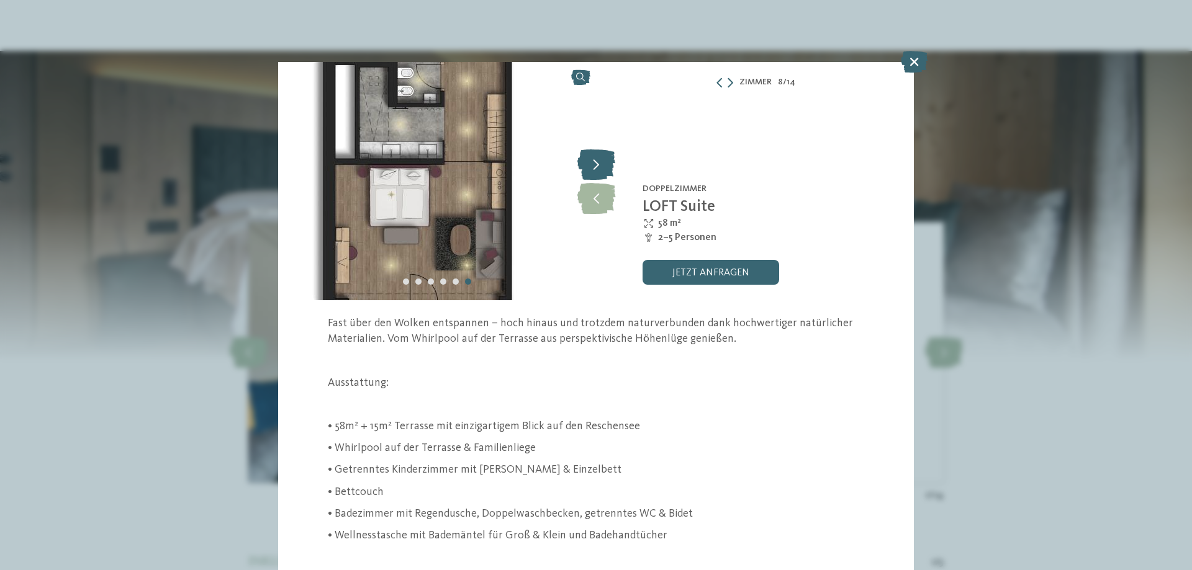
click at [595, 155] on icon at bounding box center [596, 164] width 38 height 31
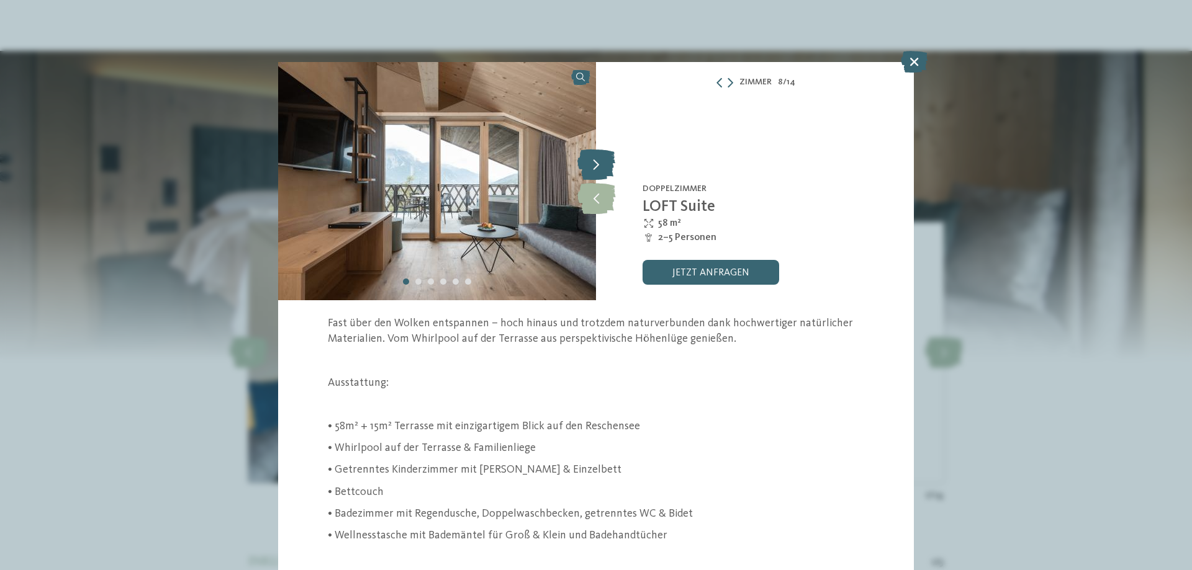
click at [595, 155] on icon at bounding box center [596, 164] width 38 height 31
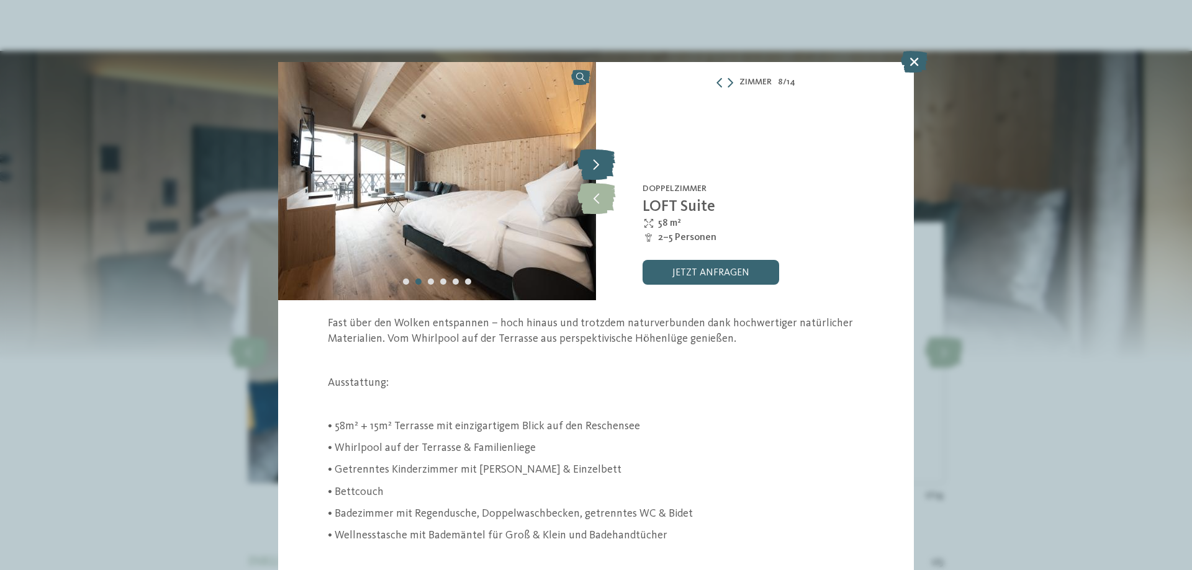
click at [595, 155] on icon at bounding box center [596, 164] width 38 height 31
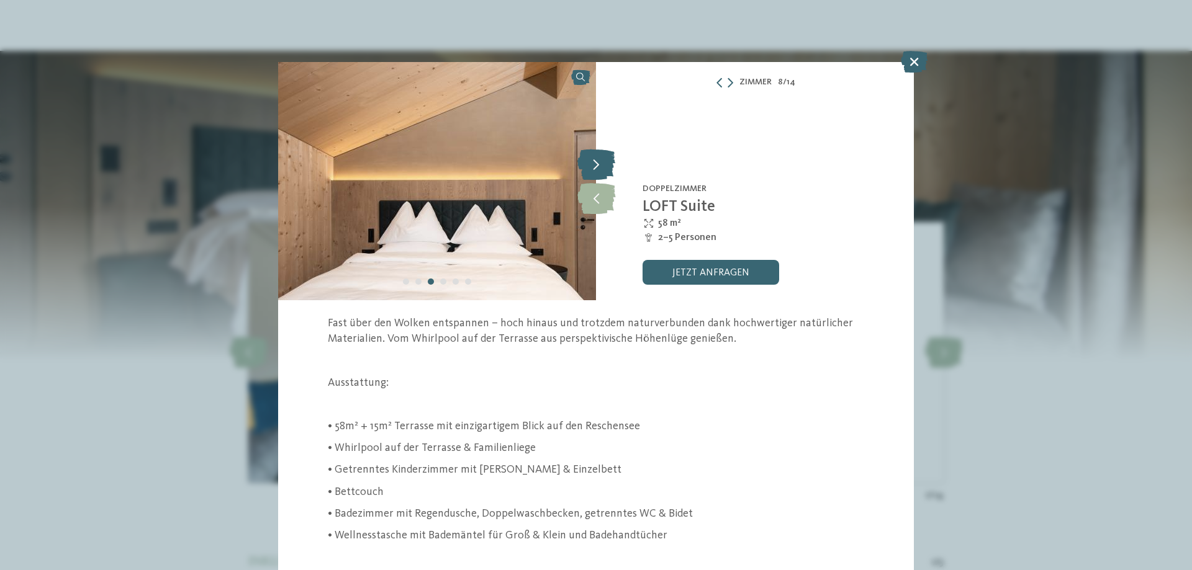
click at [595, 155] on icon at bounding box center [596, 164] width 38 height 31
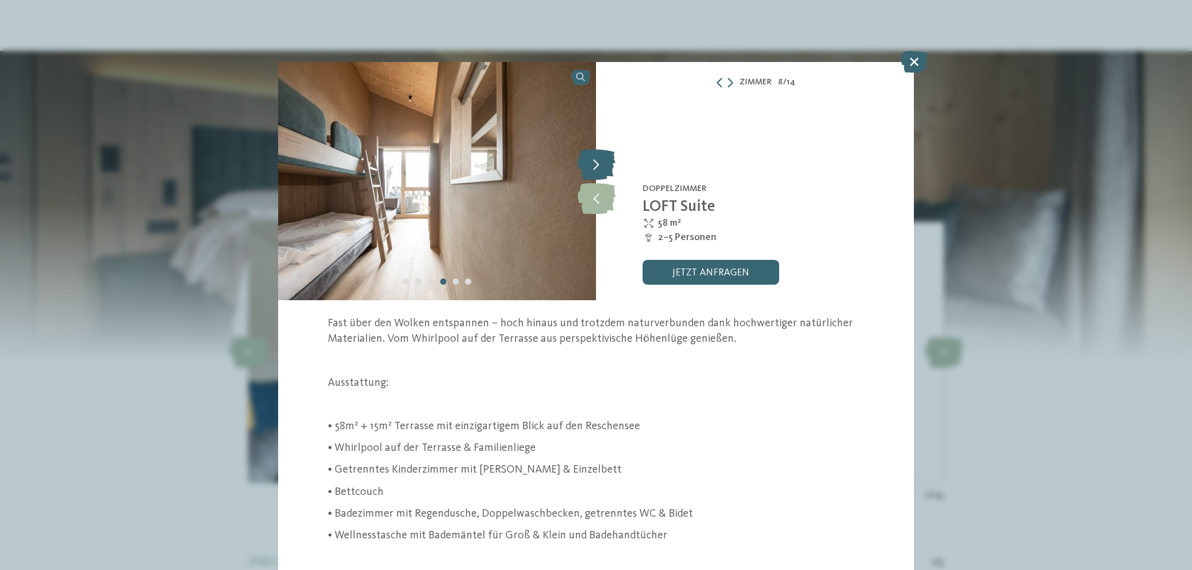
click at [595, 155] on icon at bounding box center [596, 164] width 38 height 31
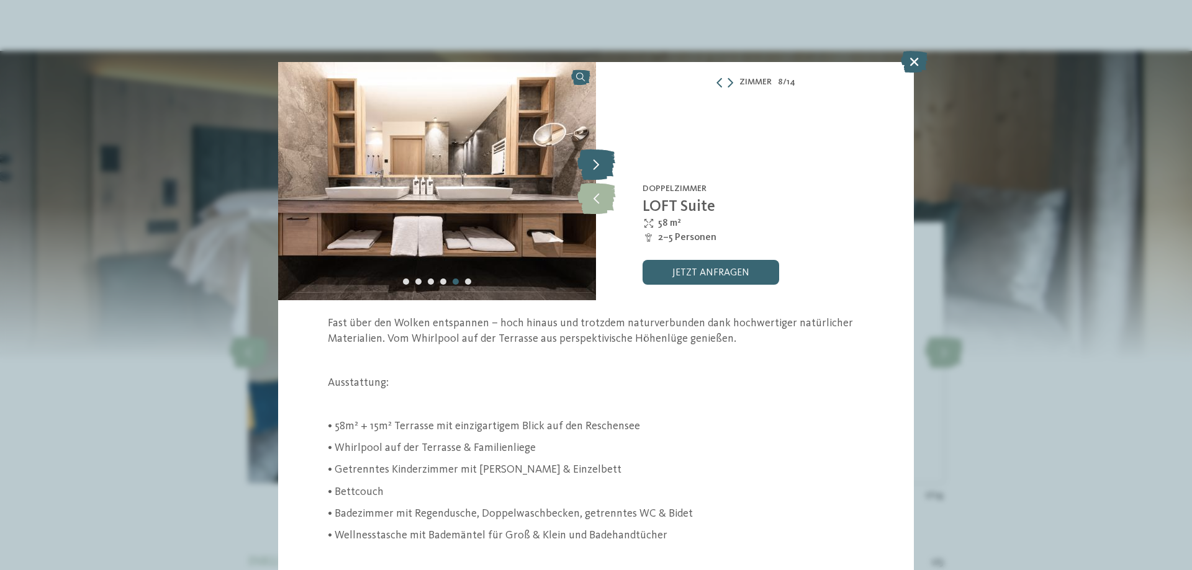
click at [595, 155] on icon at bounding box center [596, 164] width 38 height 31
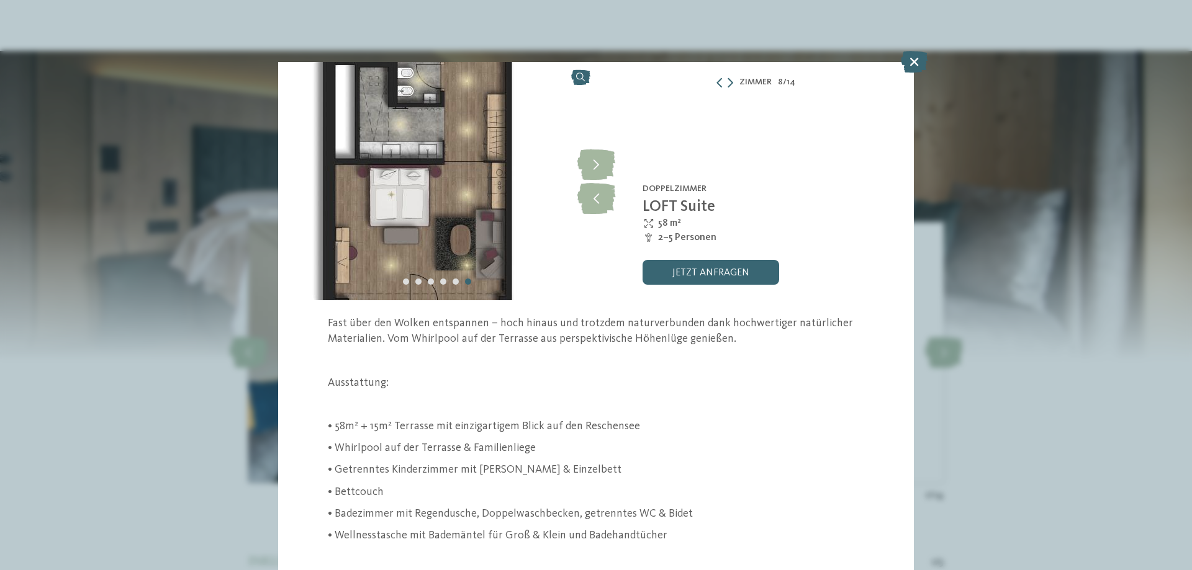
click at [956, 106] on div "Zimmer 8 / 14 slide 8 of 14 2" at bounding box center [596, 285] width 1192 height 570
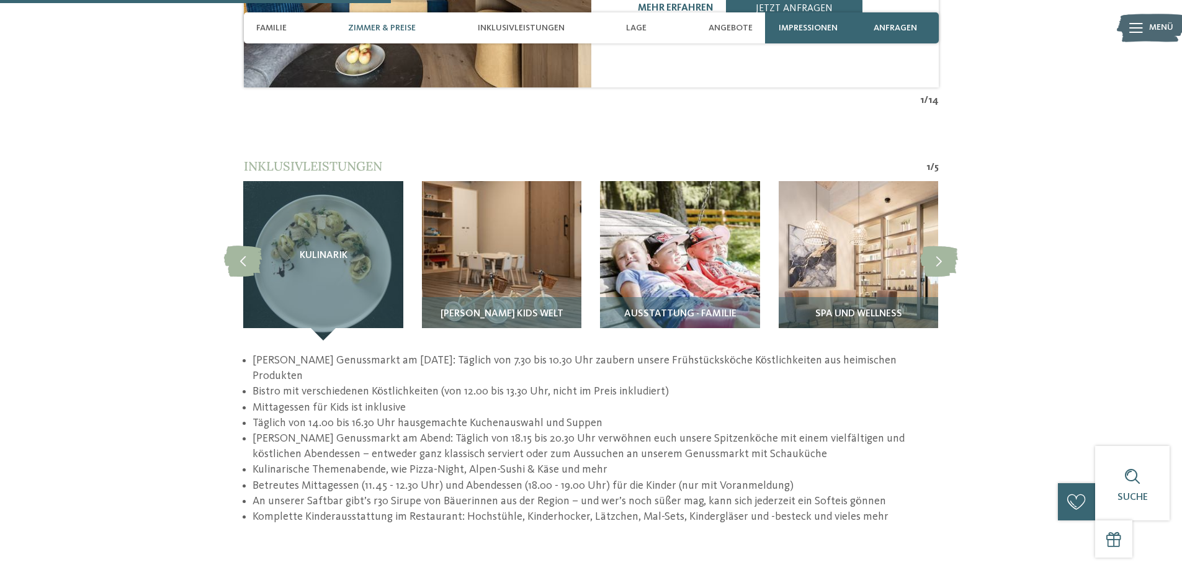
scroll to position [1738, 0]
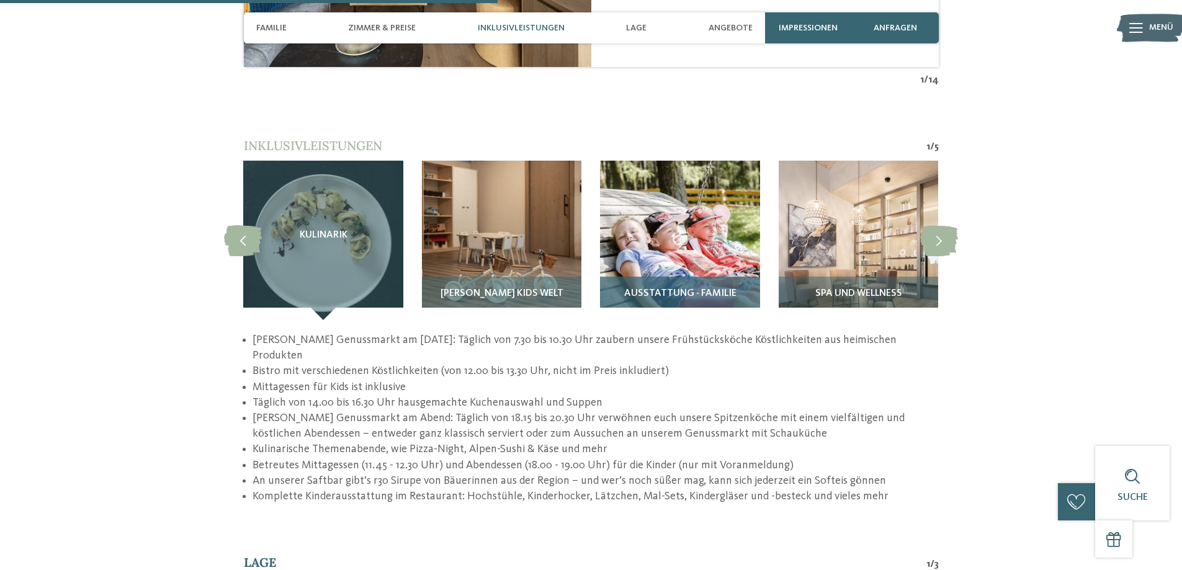
click at [684, 225] on img at bounding box center [680, 241] width 160 height 160
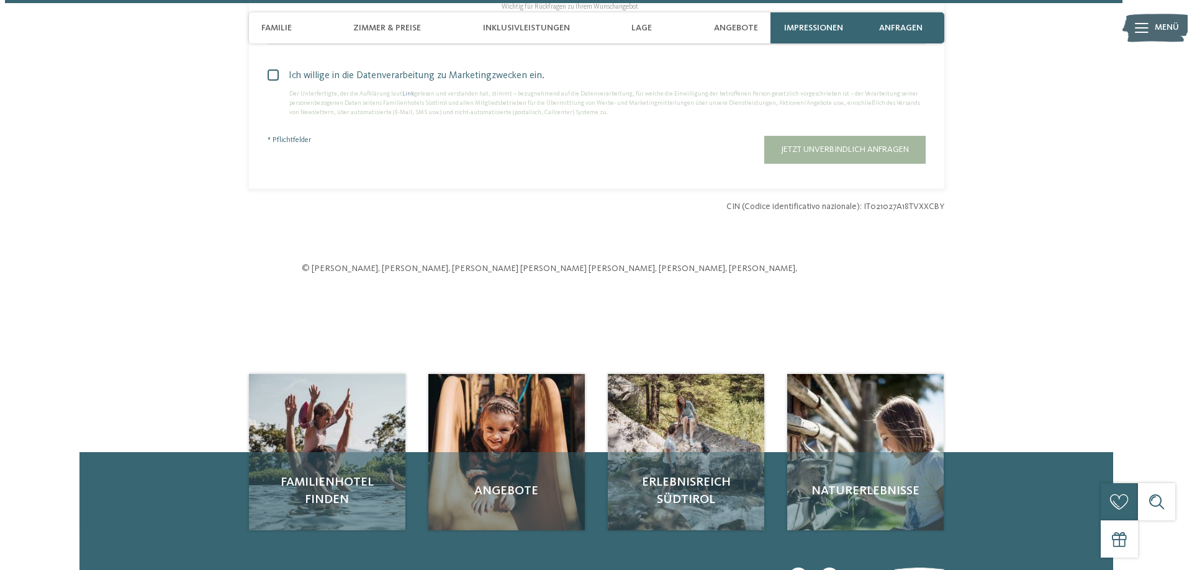
scroll to position [3890, 0]
